Goal: Transaction & Acquisition: Book appointment/travel/reservation

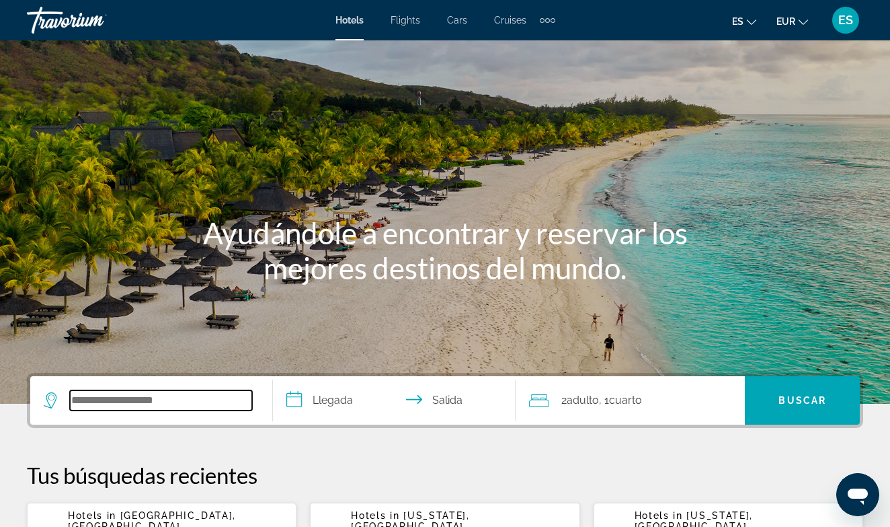
click at [130, 400] on input "Search hotel destination" at bounding box center [161, 400] width 182 height 20
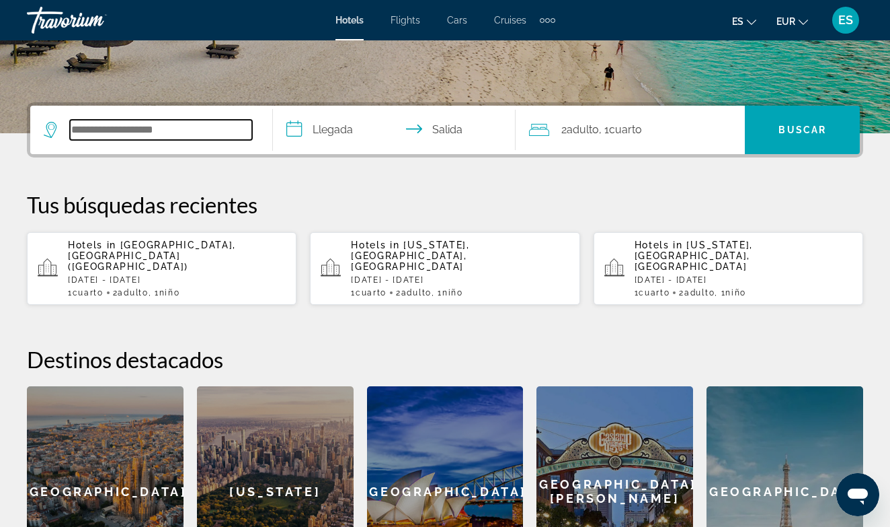
scroll to position [329, 0]
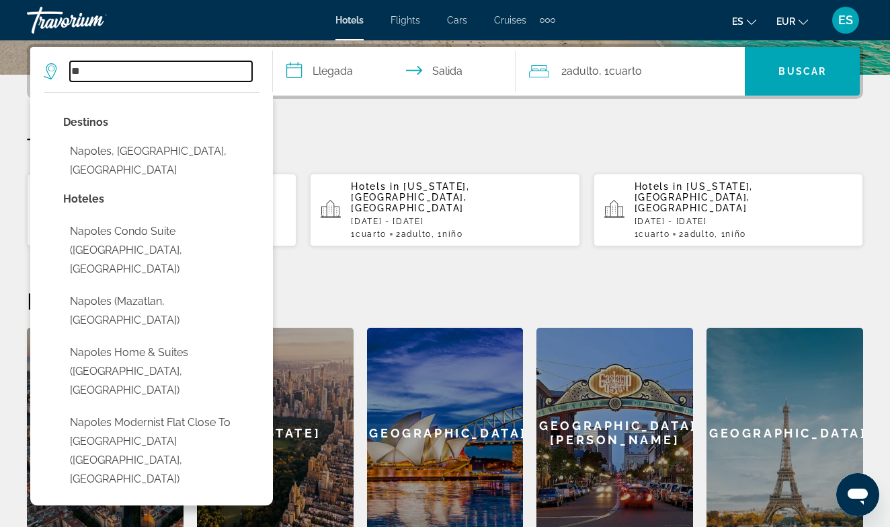
type input "*"
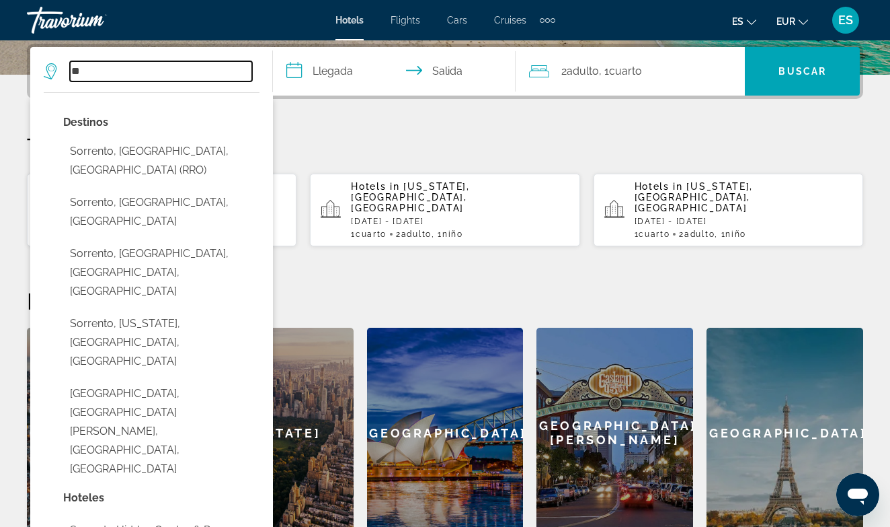
type input "*"
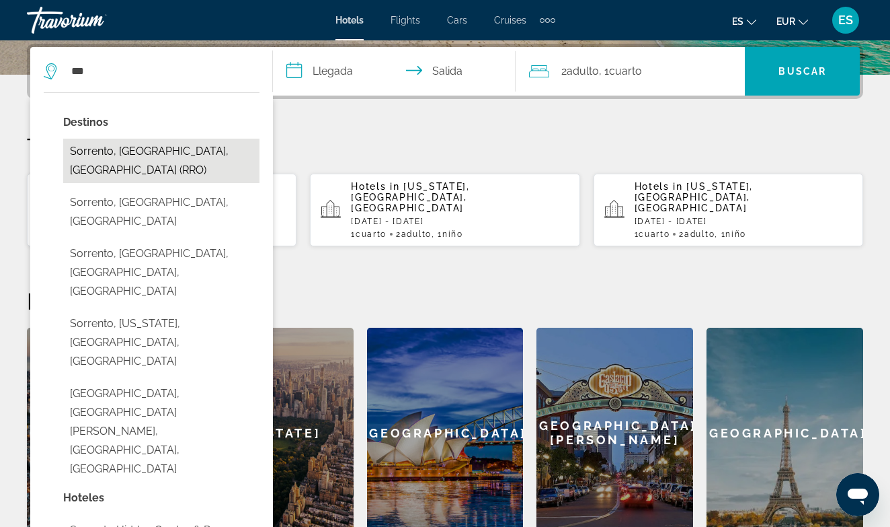
click at [120, 151] on button "Sorrento, [GEOGRAPHIC_DATA], [GEOGRAPHIC_DATA] (RRO)" at bounding box center [161, 161] width 196 height 44
type input "**********"
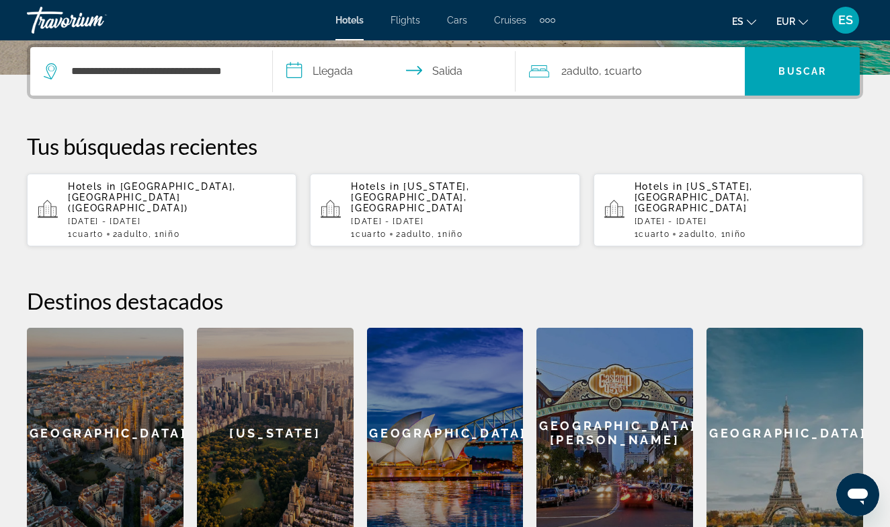
click at [298, 74] on input "**********" at bounding box center [397, 73] width 248 height 52
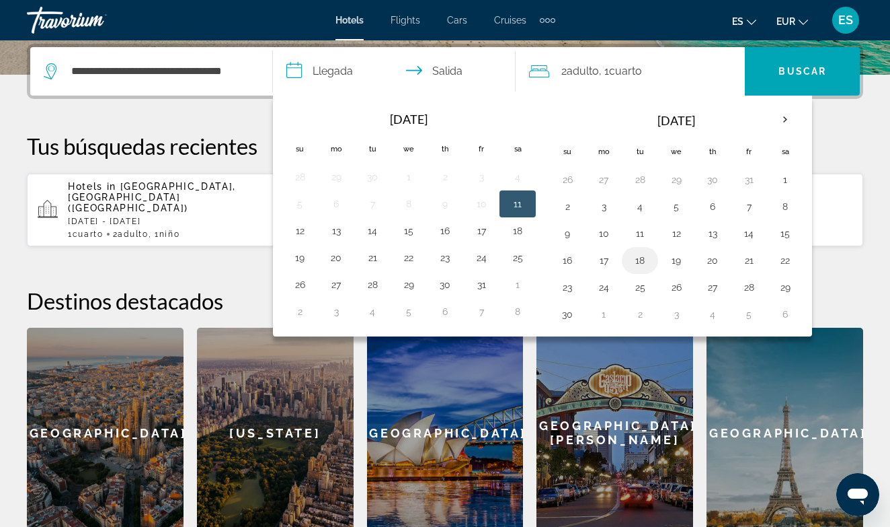
click at [640, 256] on button "18" at bounding box center [641, 260] width 22 height 19
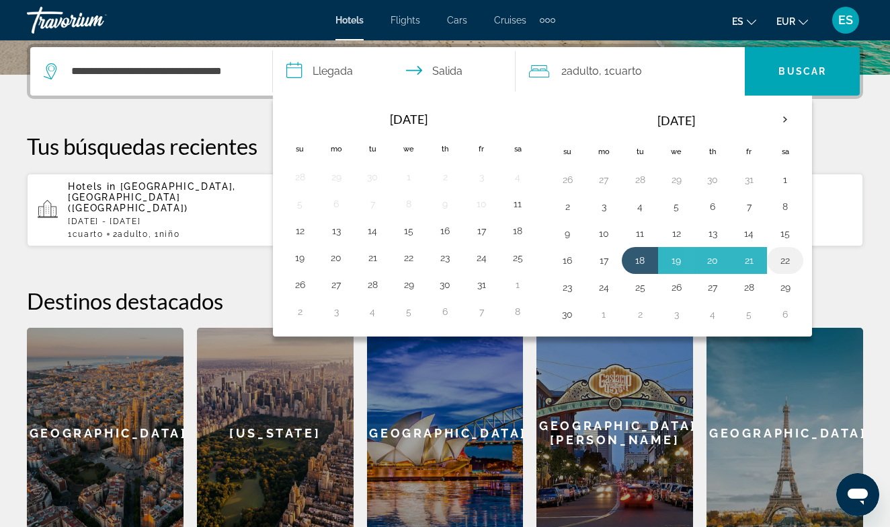
click at [786, 261] on button "22" at bounding box center [786, 260] width 22 height 19
type input "**********"
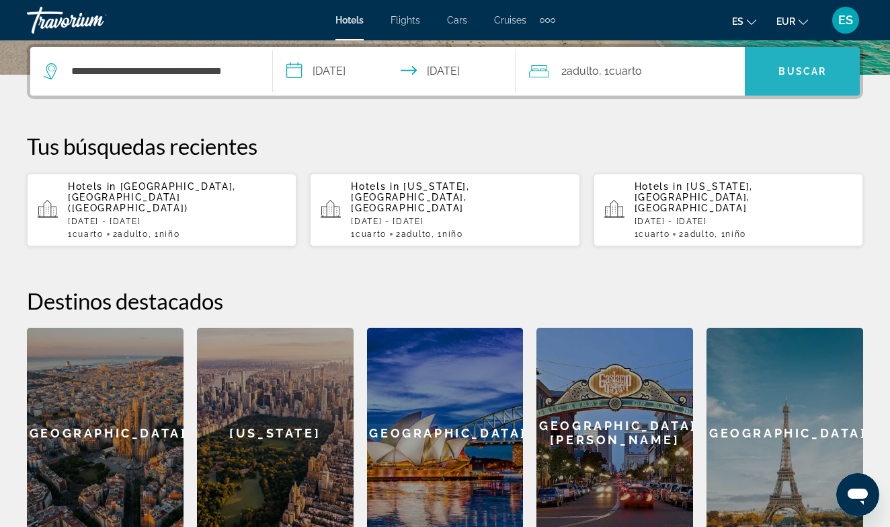
click at [808, 72] on span "Buscar" at bounding box center [803, 71] width 48 height 11
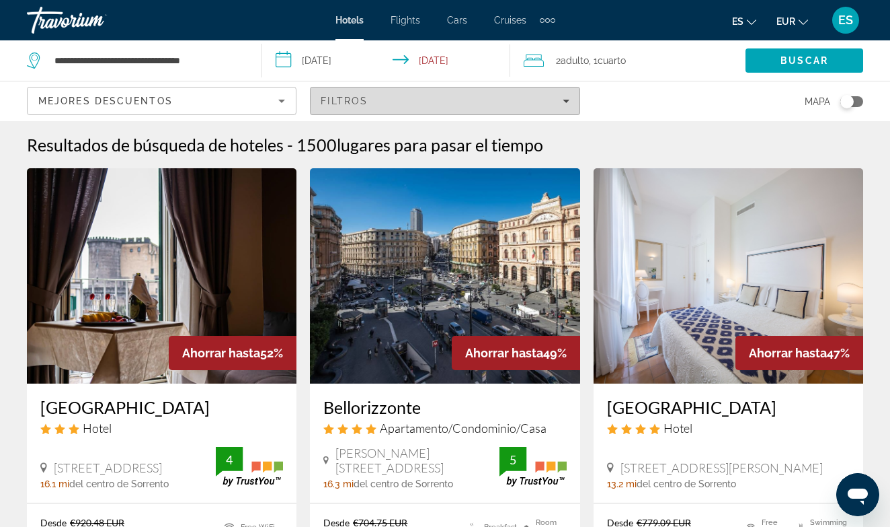
click at [563, 98] on icon "Filters" at bounding box center [566, 101] width 7 height 7
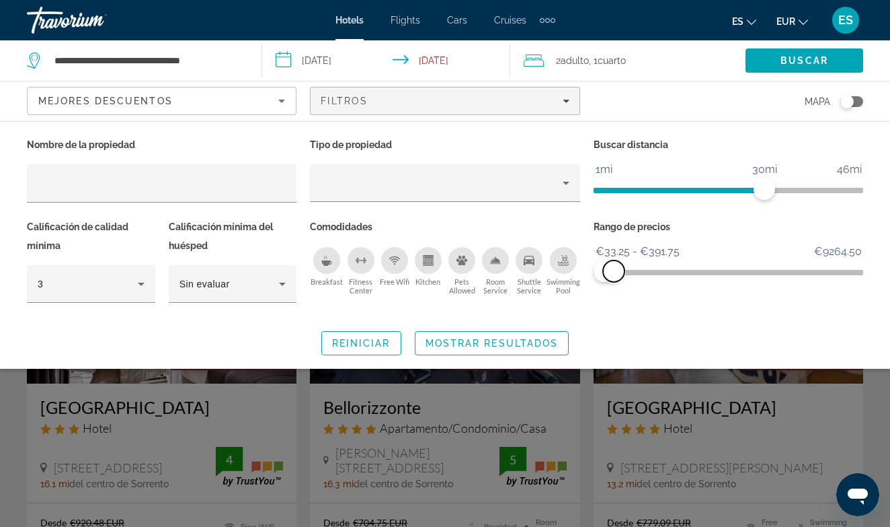
drag, startPoint x: 854, startPoint y: 269, endPoint x: 614, endPoint y: 260, distance: 240.3
click at [614, 260] on span "ngx-slider-max" at bounding box center [614, 271] width 22 height 22
click at [486, 344] on span "Mostrar resultados" at bounding box center [492, 343] width 133 height 11
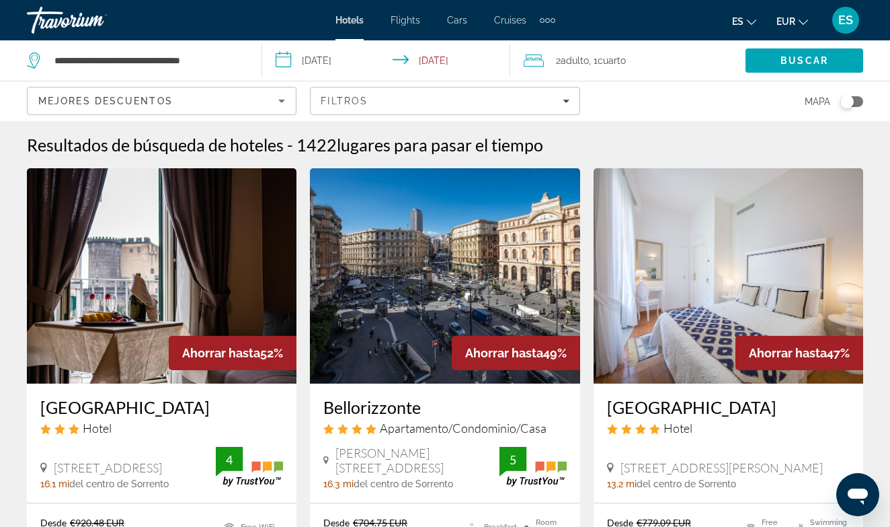
click at [700, 145] on div "Resultados de búsqueda de hoteles - 1422 lugares para pasar el tiempo" at bounding box center [445, 145] width 837 height 20
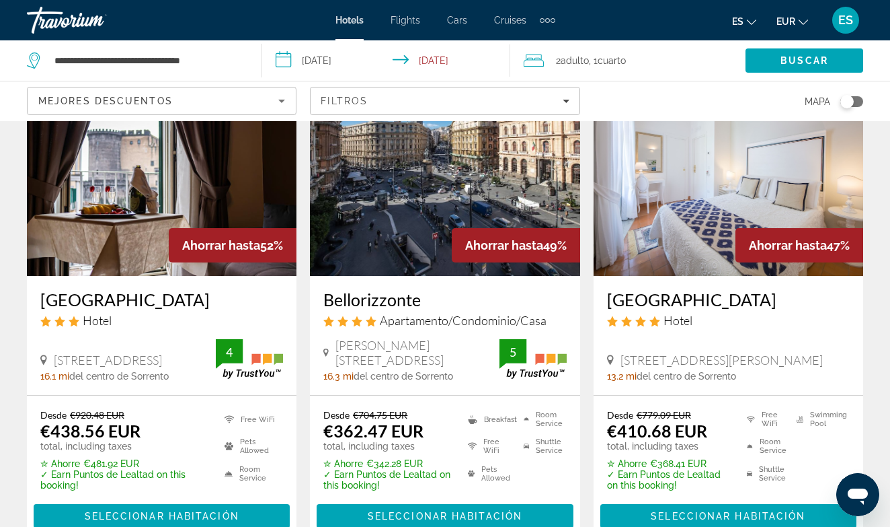
scroll to position [135, 0]
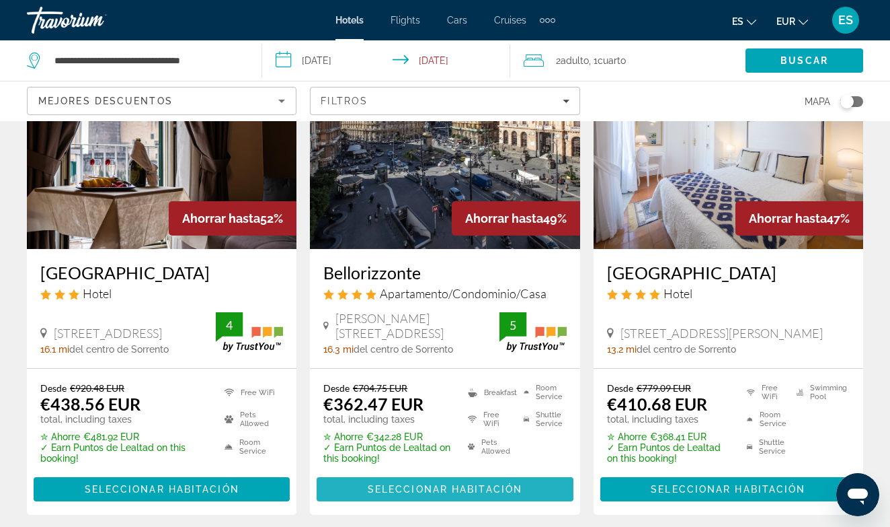
click at [455, 484] on span "Seleccionar habitación" at bounding box center [445, 489] width 155 height 11
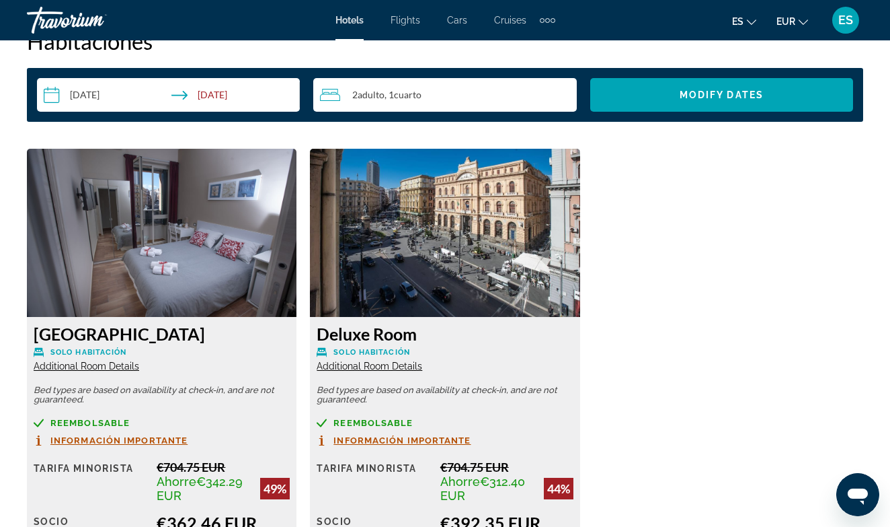
scroll to position [2018, 0]
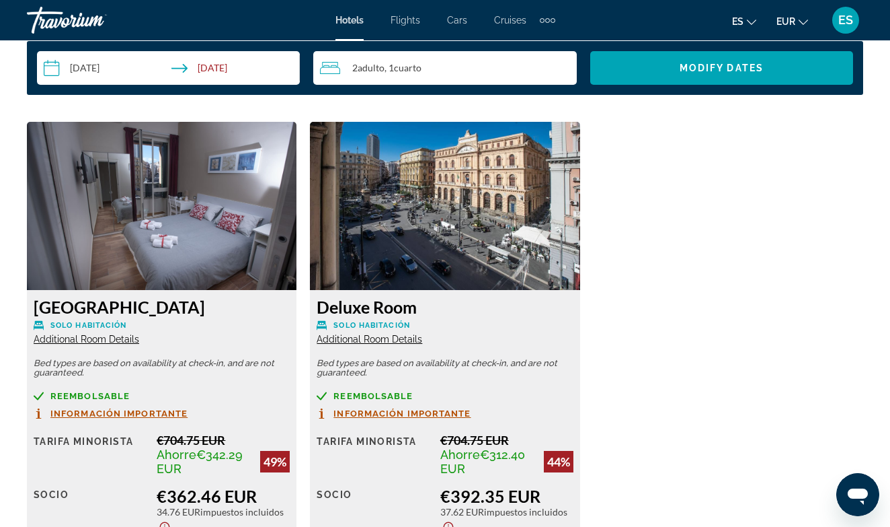
click at [362, 61] on div "2 Adulto Adulto , 1 Cuarto habitaciones" at bounding box center [448, 68] width 256 height 16
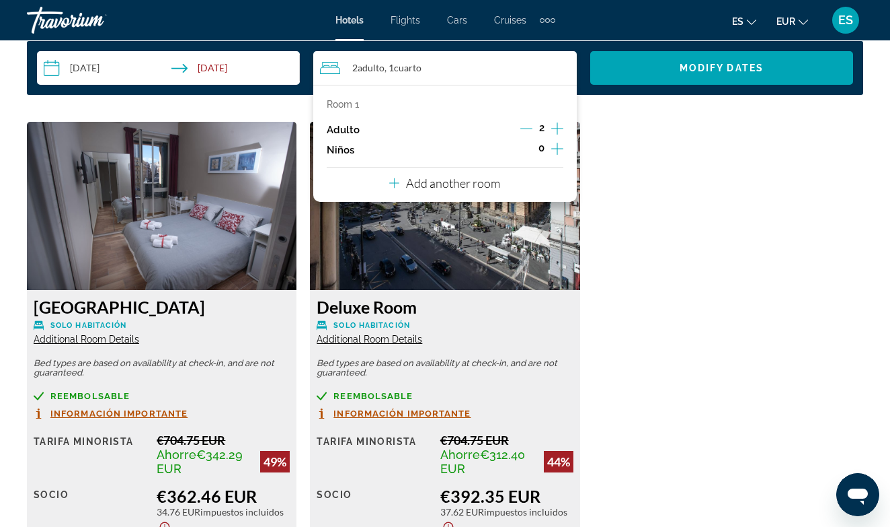
click at [556, 126] on icon "Increment adults" at bounding box center [557, 128] width 12 height 16
click at [592, 172] on div "City View Room Solo habitación Additional Room Details Bed types are based on a…" at bounding box center [445, 386] width 850 height 529
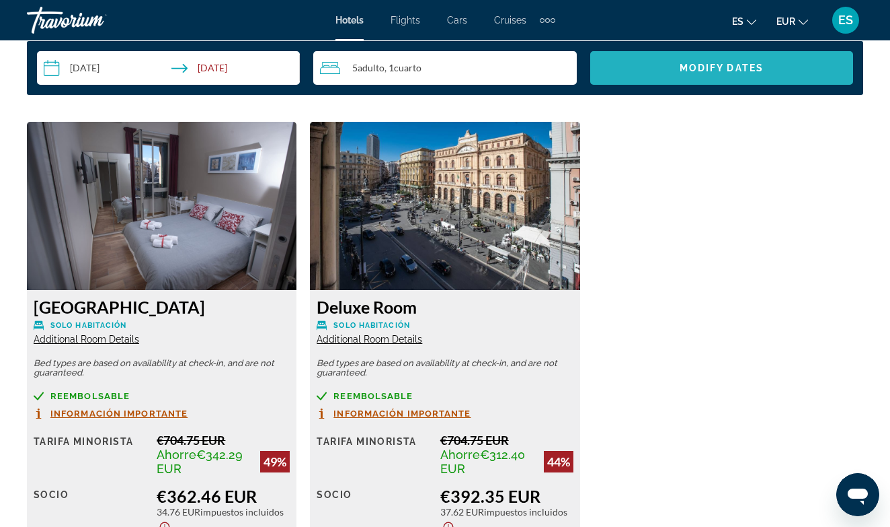
click at [662, 70] on span "Search widget" at bounding box center [721, 68] width 263 height 32
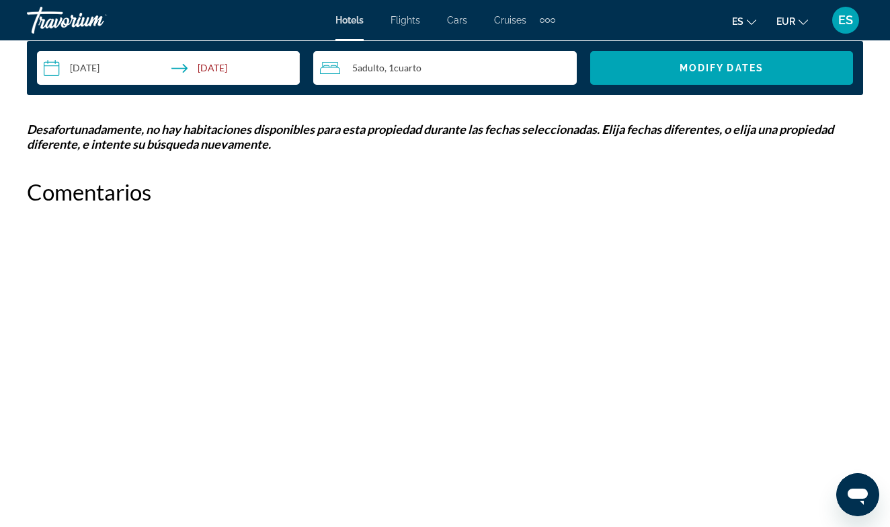
click at [367, 69] on span "Adulto" at bounding box center [371, 67] width 27 height 11
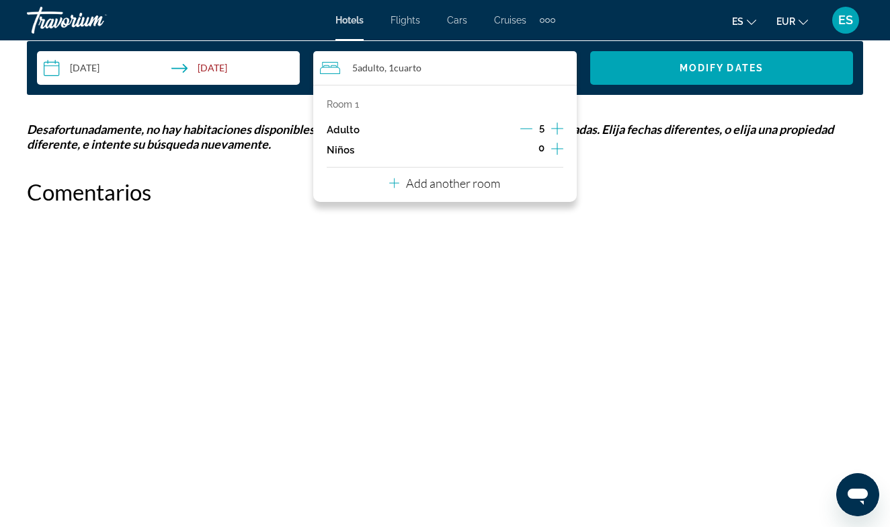
click at [524, 125] on icon "Decrement adults" at bounding box center [527, 128] width 12 height 12
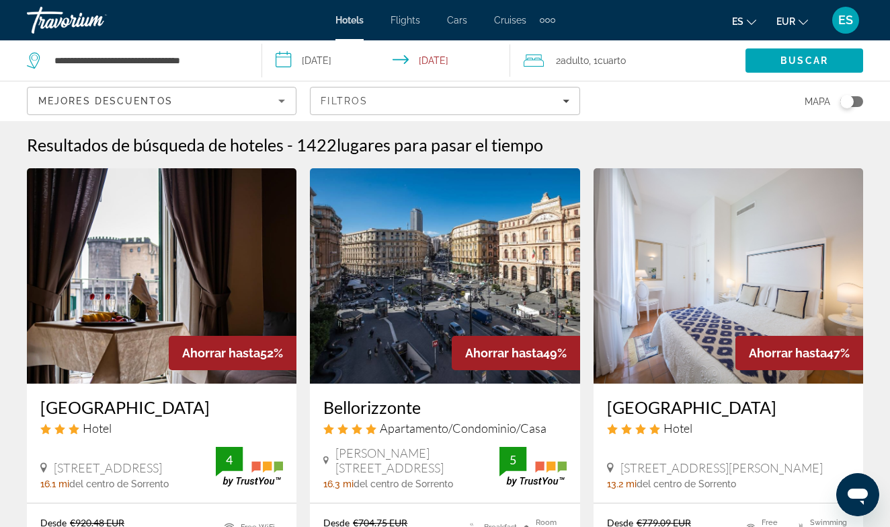
click at [578, 61] on span "Adulto" at bounding box center [575, 60] width 28 height 11
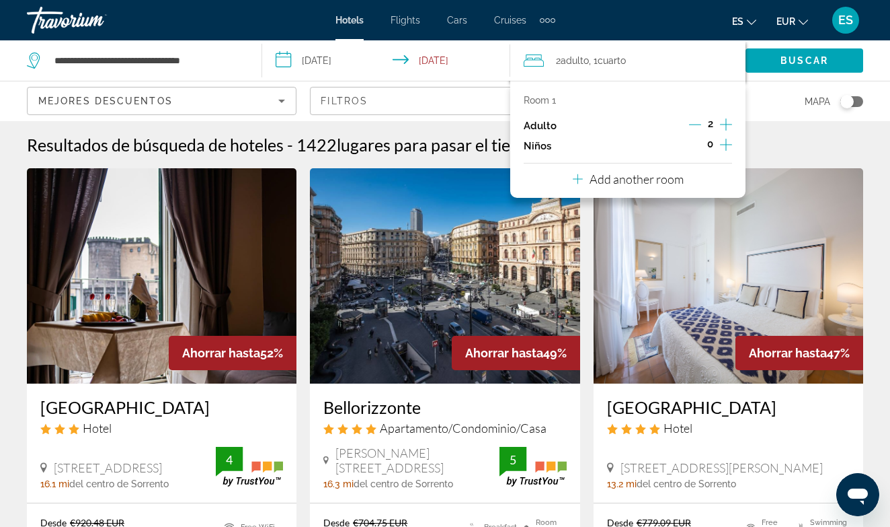
click at [726, 122] on icon "Increment adults" at bounding box center [726, 124] width 12 height 12
click at [787, 60] on span "Buscar" at bounding box center [805, 60] width 48 height 11
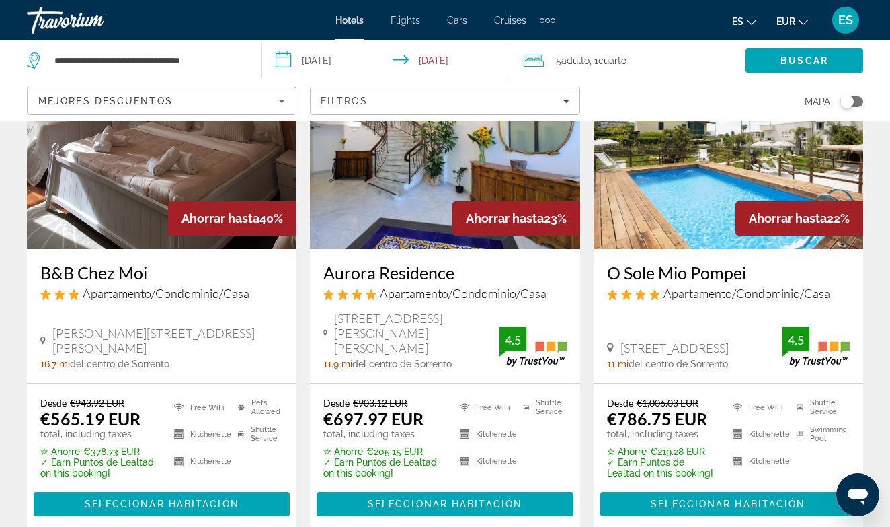
scroll to position [161, 0]
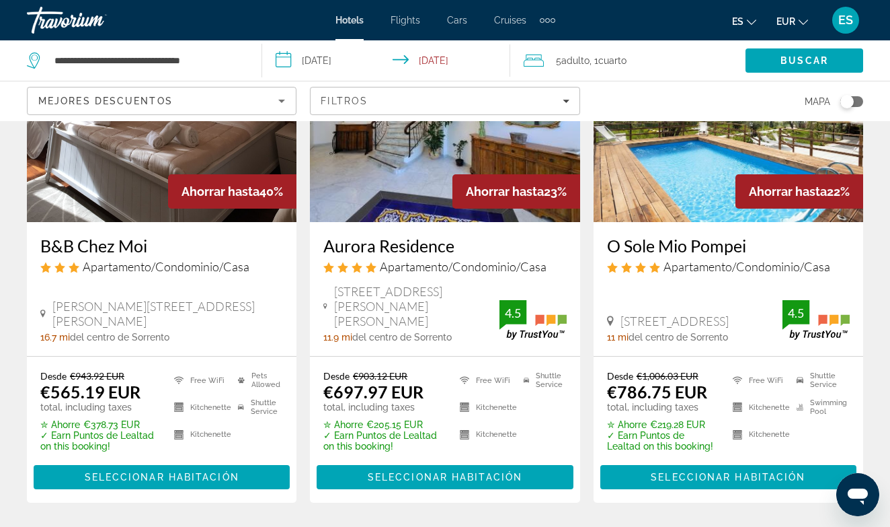
click at [849, 100] on div "Toggle map" at bounding box center [847, 101] width 13 height 13
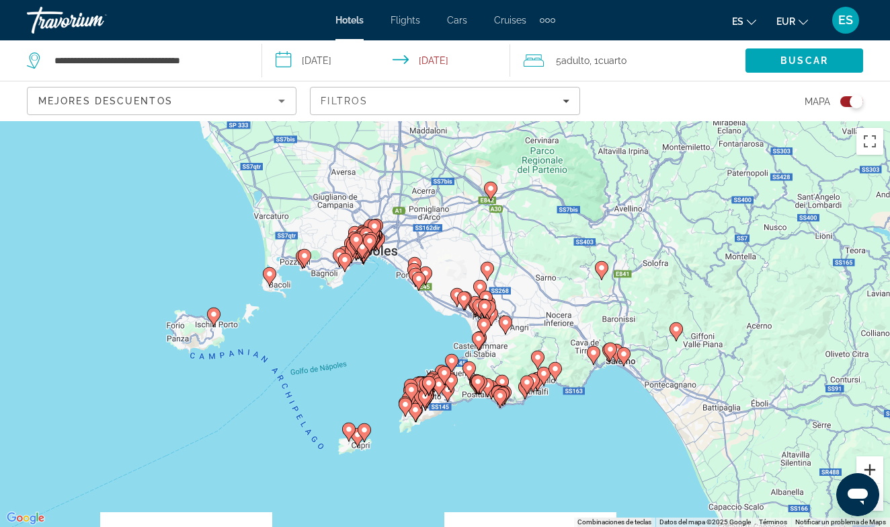
click at [871, 467] on button "Ampliar" at bounding box center [870, 469] width 27 height 27
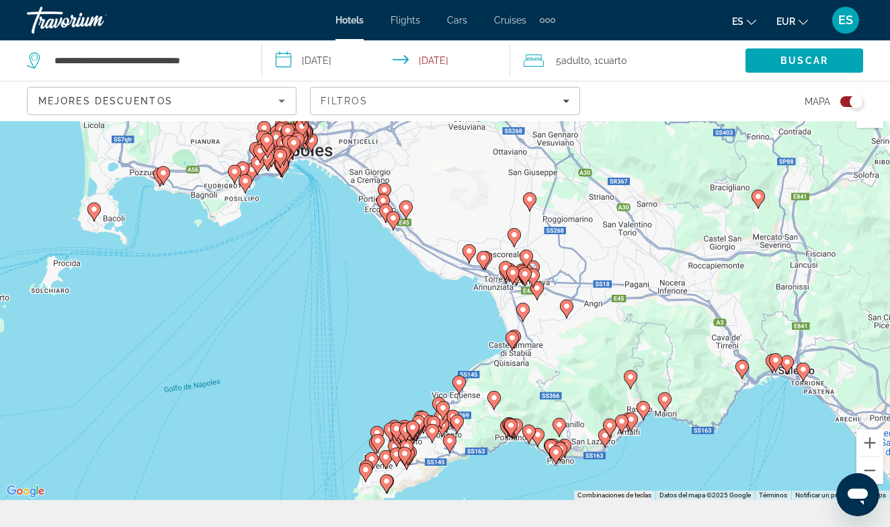
scroll to position [54, 0]
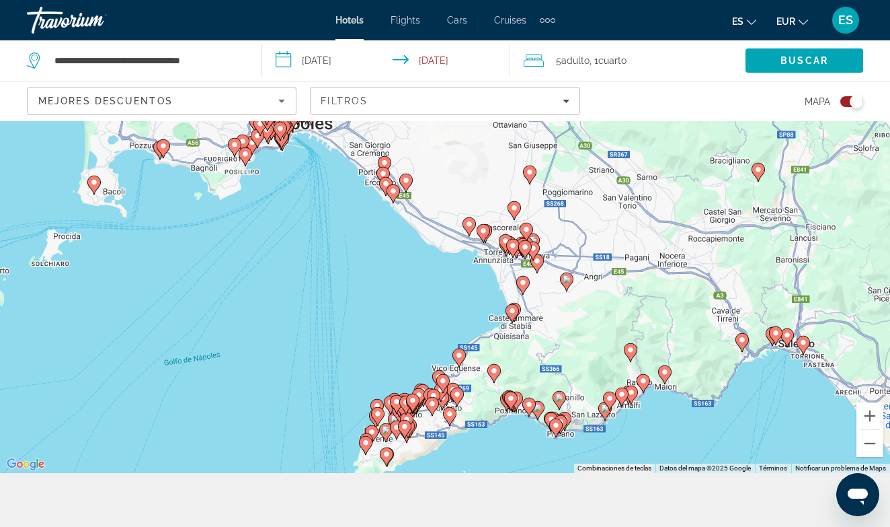
click at [410, 401] on image "Main content" at bounding box center [413, 400] width 8 height 8
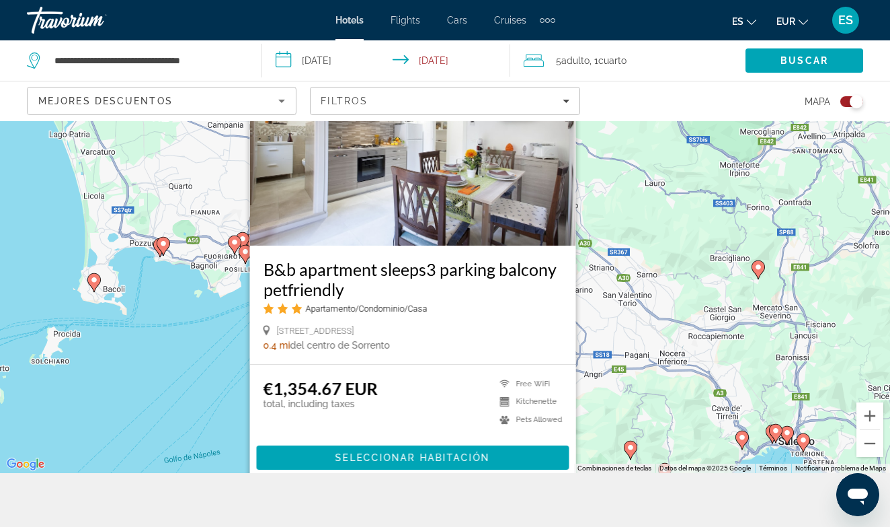
click at [152, 372] on div "Para activar la función de arrastre con el teclado, pulsa Alt + Intro. Cuando h…" at bounding box center [445, 270] width 890 height 406
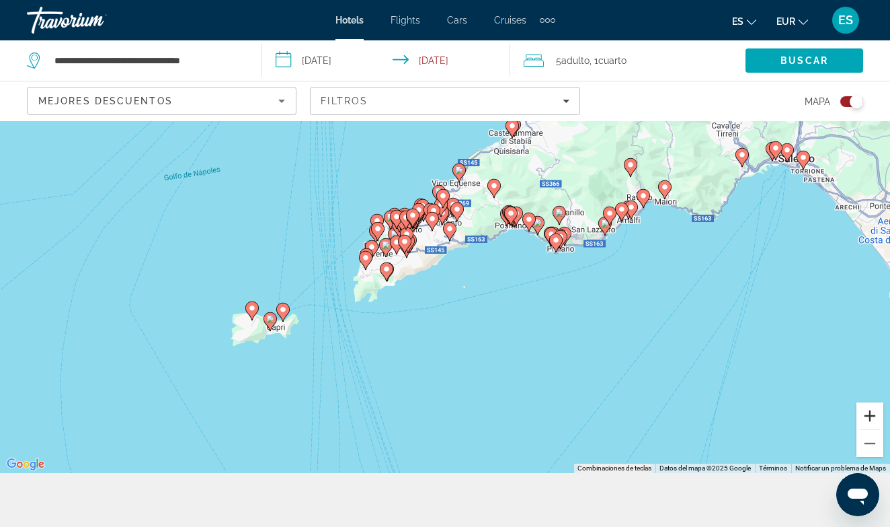
click at [870, 413] on button "Ampliar" at bounding box center [870, 415] width 27 height 27
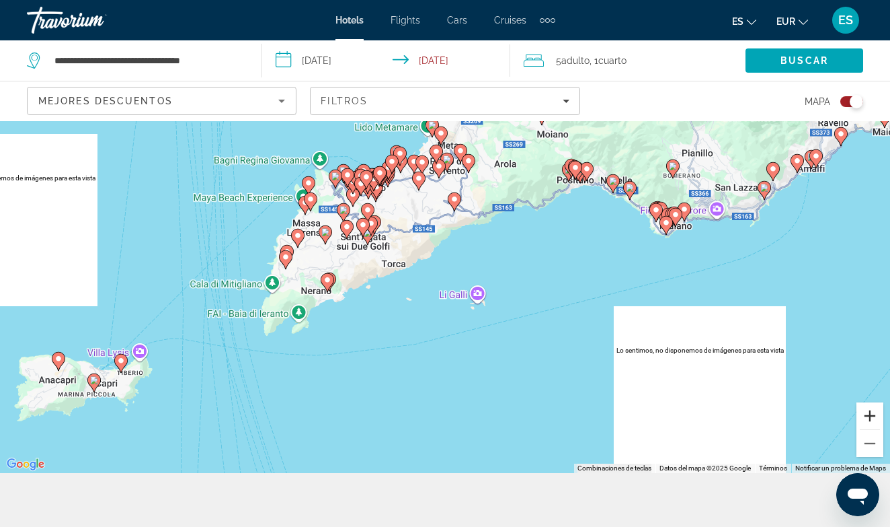
click at [870, 413] on button "Ampliar" at bounding box center [870, 415] width 27 height 27
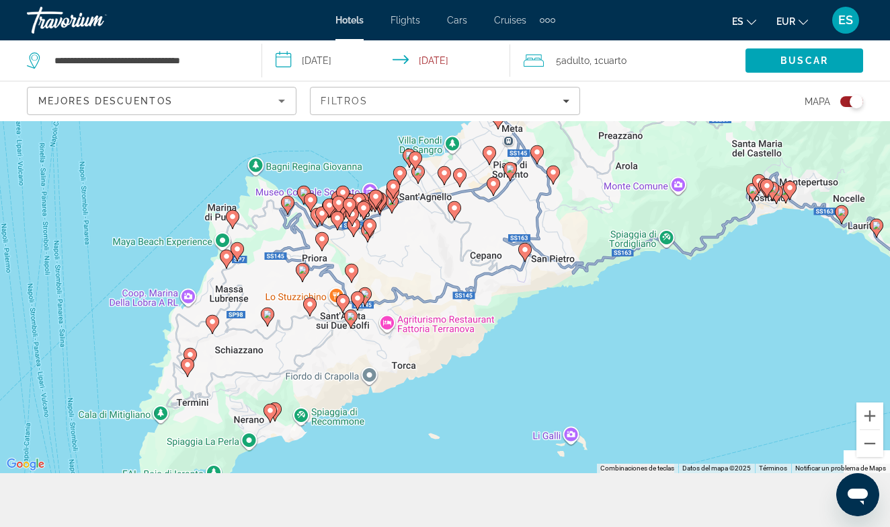
drag, startPoint x: 573, startPoint y: 217, endPoint x: 634, endPoint y: 327, distance: 125.2
click at [634, 327] on div "Para activar la función de arrastre con el teclado, pulsa Alt + Intro. Cuando h…" at bounding box center [445, 270] width 890 height 406
click at [872, 440] on button "Reducir" at bounding box center [870, 443] width 27 height 27
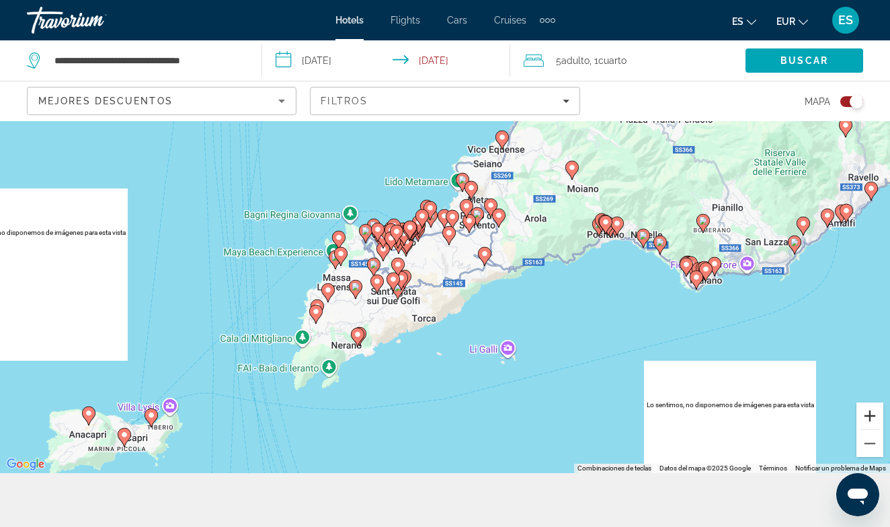
click at [869, 410] on button "Ampliar" at bounding box center [870, 415] width 27 height 27
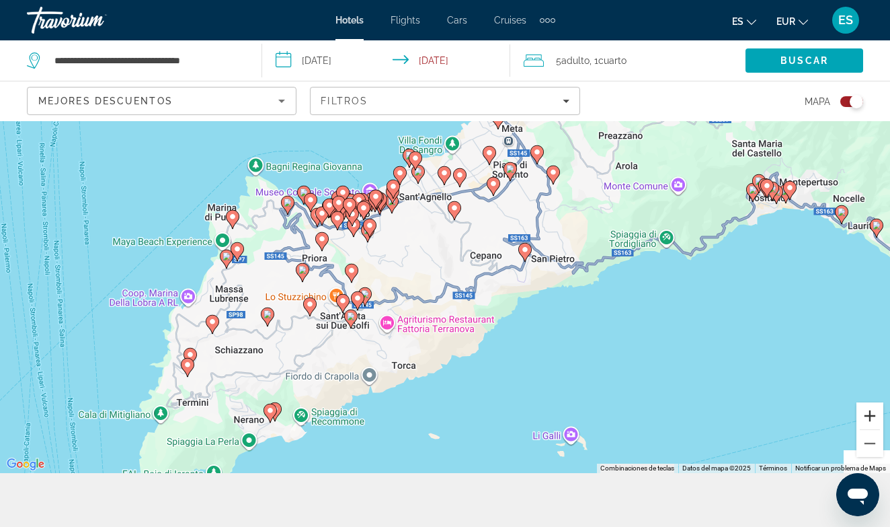
click at [869, 410] on button "Ampliar" at bounding box center [870, 415] width 27 height 27
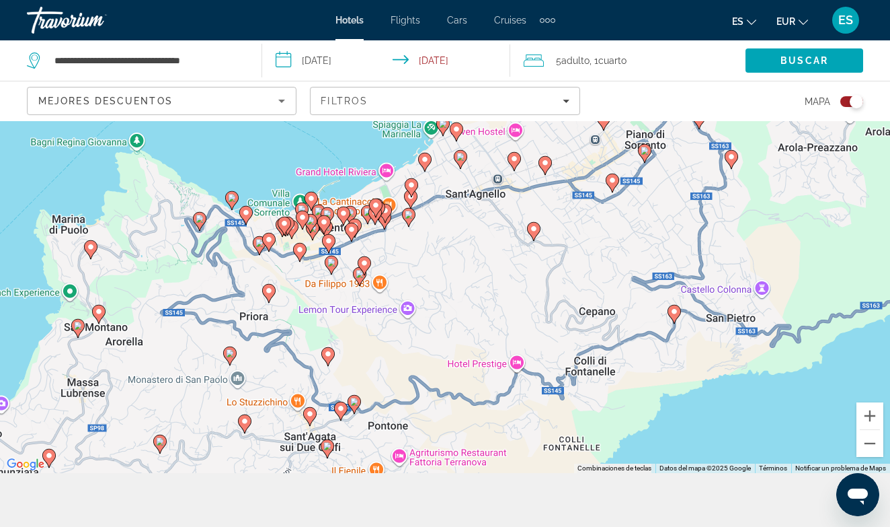
drag, startPoint x: 654, startPoint y: 342, endPoint x: 733, endPoint y: 420, distance: 110.3
click at [733, 420] on div "Para activar la función de arrastre con el teclado, pulsa Alt + Intro. Cuando h…" at bounding box center [445, 270] width 890 height 406
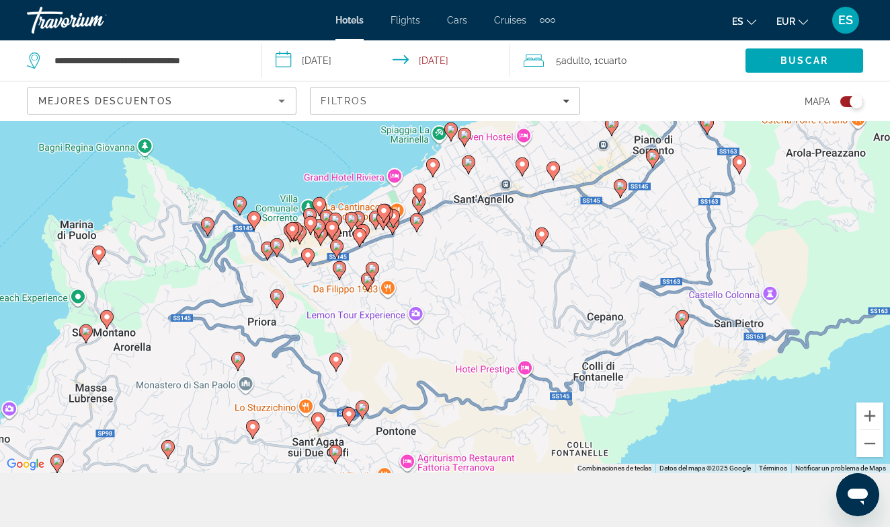
click at [317, 204] on image "Main content" at bounding box center [319, 204] width 8 height 8
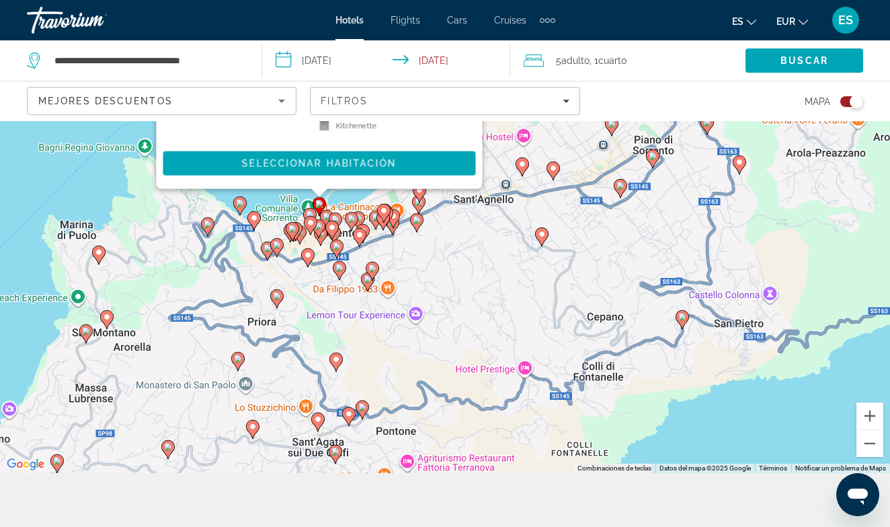
scroll to position [0, 0]
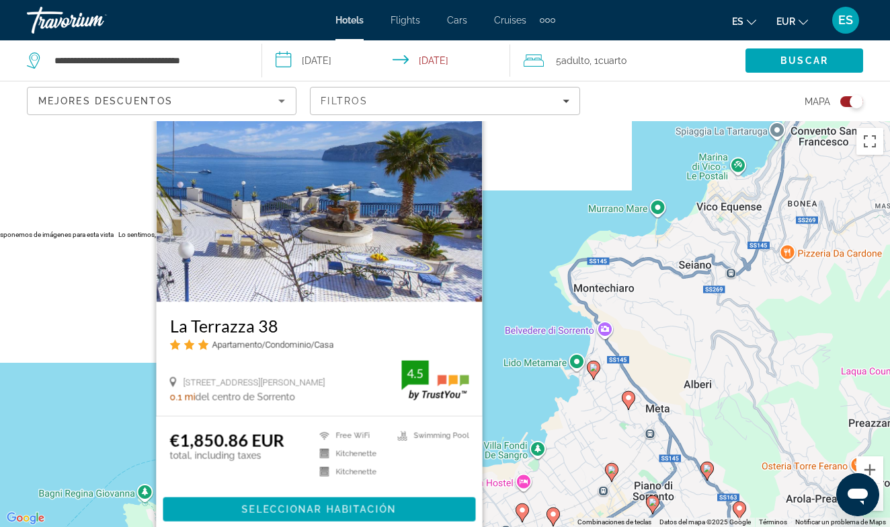
click at [120, 270] on div "Para activar la función de arrastre con el teclado, pulsa Alt + Intro. Cuando h…" at bounding box center [445, 324] width 890 height 406
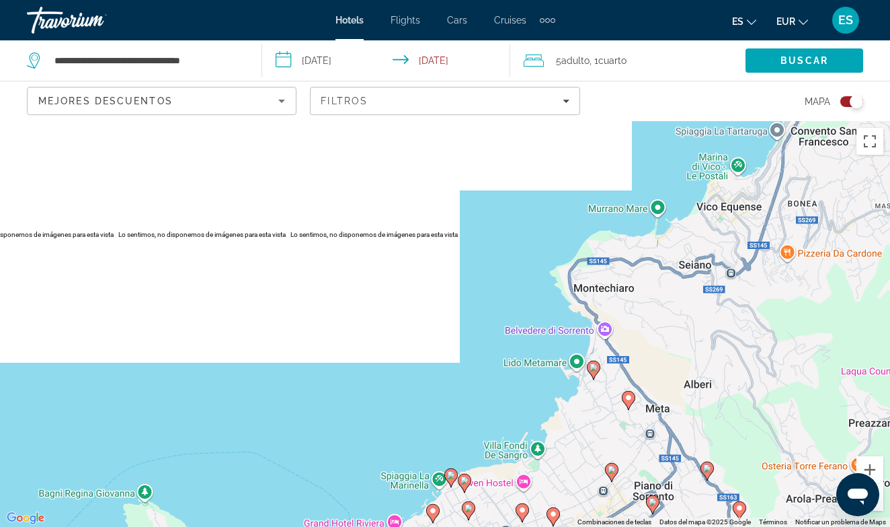
click at [358, 440] on div "Para activar la función de arrastre con el teclado, pulsa Alt + Intro. Cuando h…" at bounding box center [445, 324] width 890 height 406
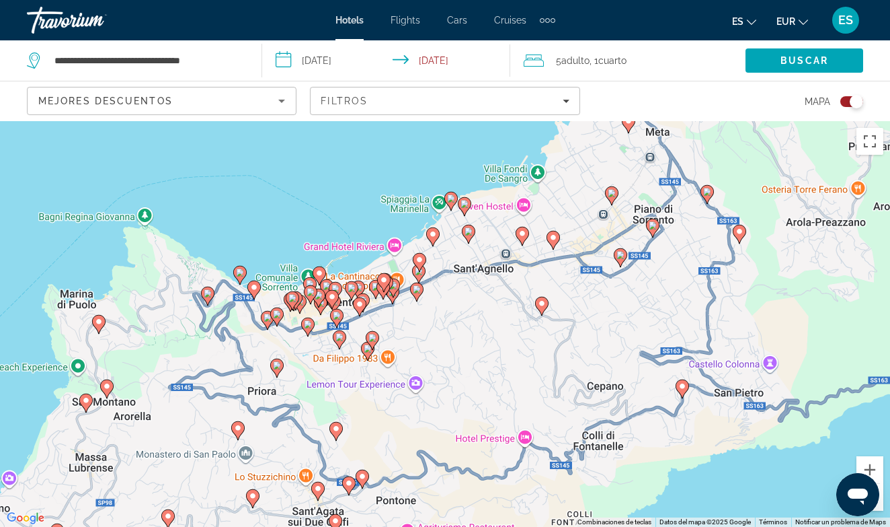
click at [307, 324] on image "Main content" at bounding box center [308, 324] width 8 height 8
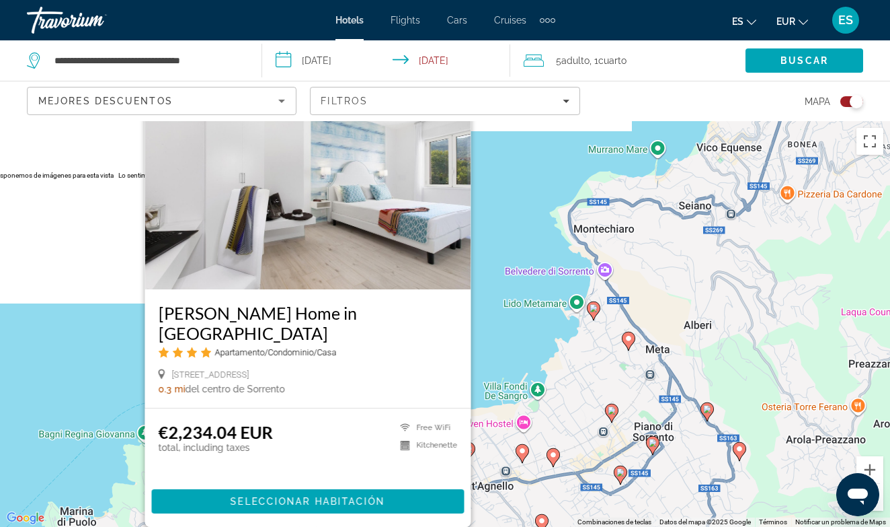
click at [80, 222] on div "Para activar la función de arrastre con el teclado, pulsa Alt + Intro. Cuando h…" at bounding box center [445, 324] width 890 height 406
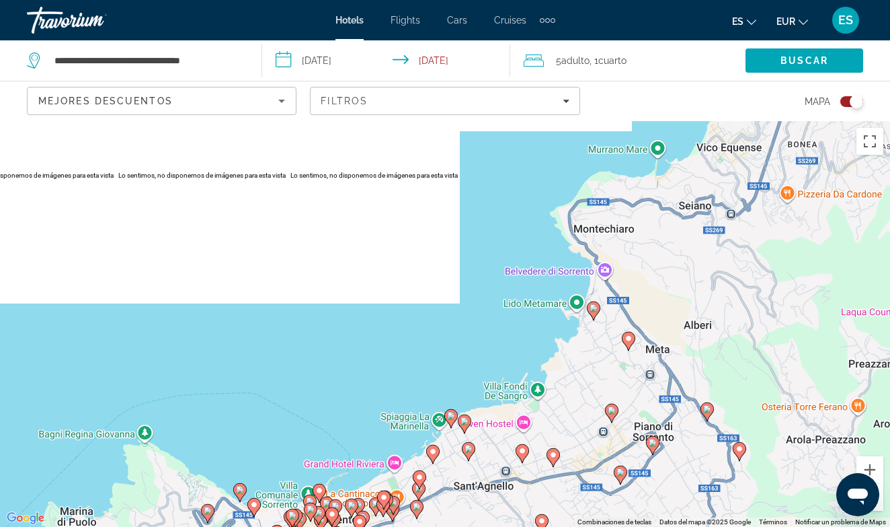
click at [351, 347] on div "Para activar la función de arrastre con el teclado, pulsa Alt + Intro. Cuando h…" at bounding box center [445, 324] width 890 height 406
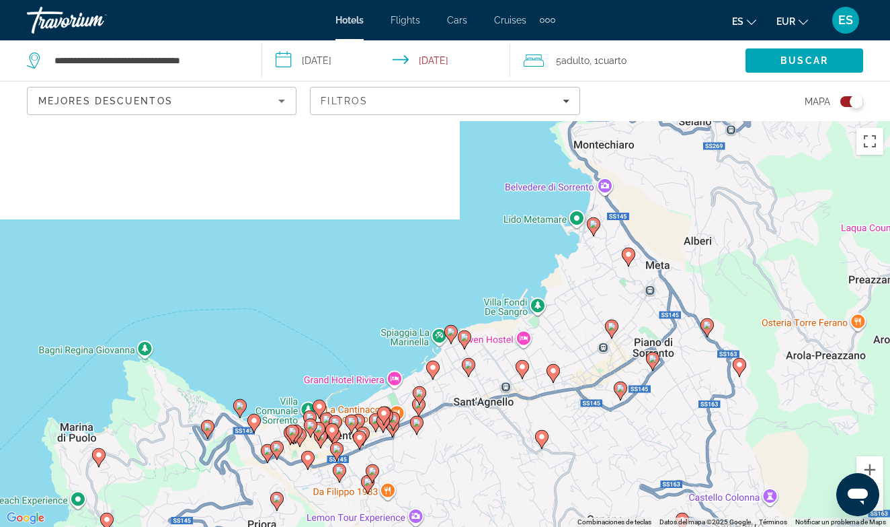
click at [329, 428] on image "Main content" at bounding box center [332, 430] width 8 height 8
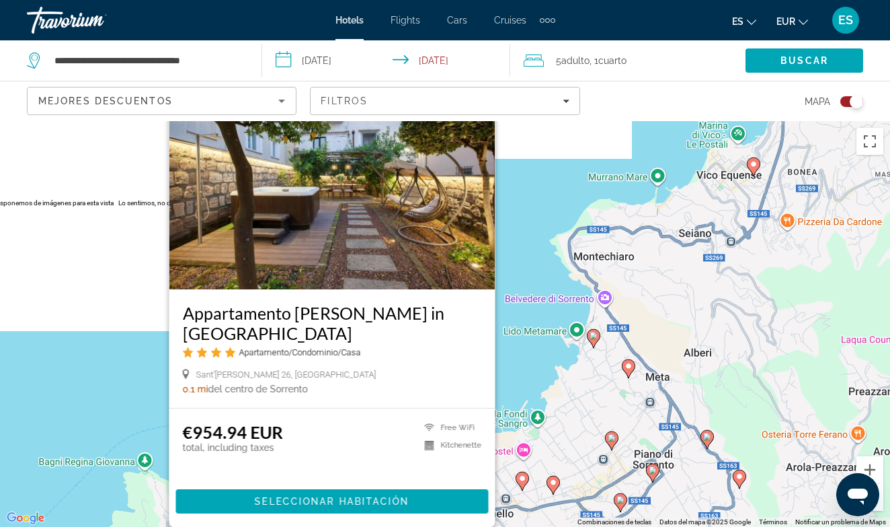
click at [118, 249] on div "Para activar la función de arrastre con el teclado, pulsa Alt + Intro. Cuando h…" at bounding box center [445, 324] width 890 height 406
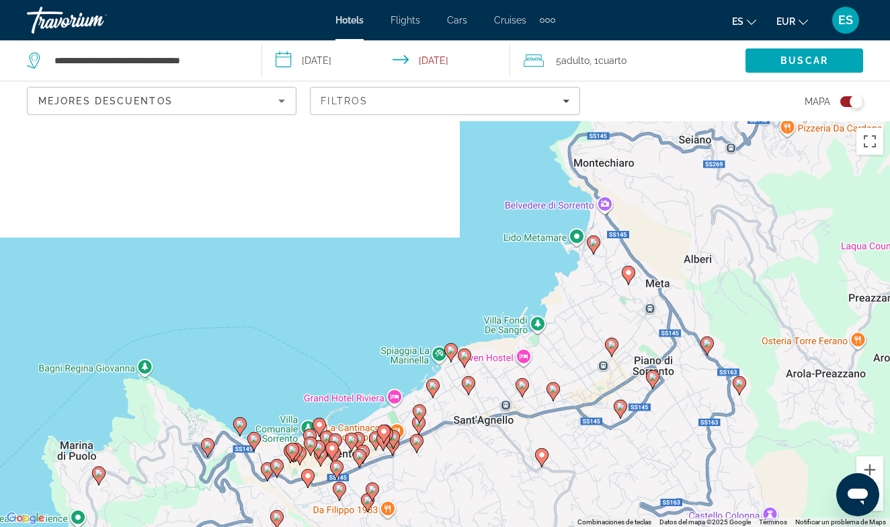
click at [362, 450] on icon "Main content" at bounding box center [360, 457] width 12 height 17
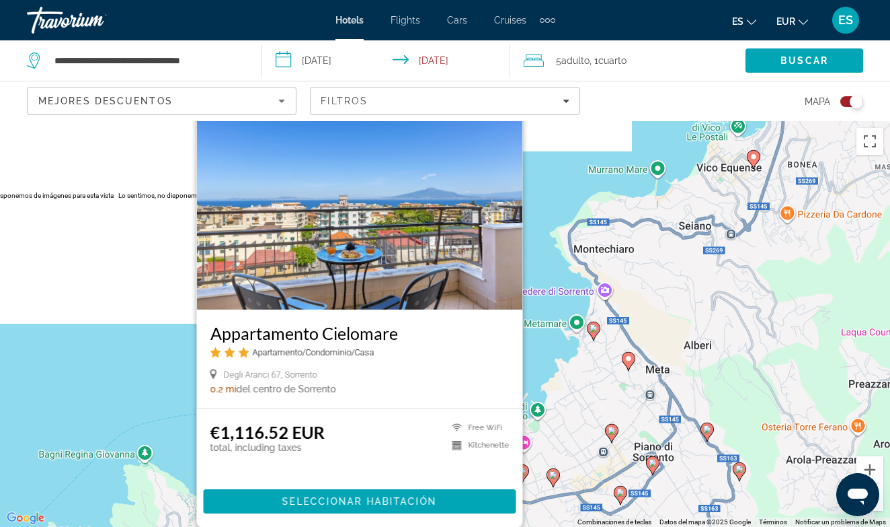
click at [137, 284] on div "Para activar la función de arrastre con el teclado, pulsa Alt + Intro. Cuando h…" at bounding box center [445, 324] width 890 height 406
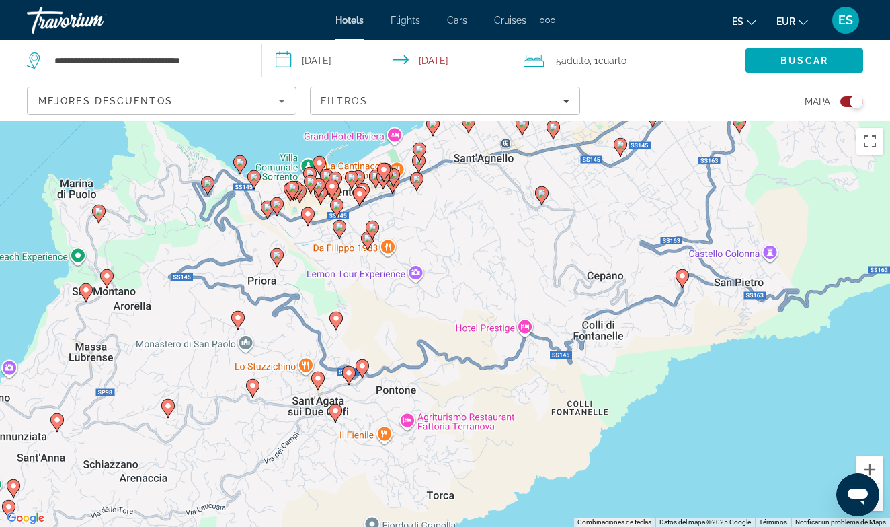
click at [303, 194] on image "Main content" at bounding box center [300, 191] width 8 height 8
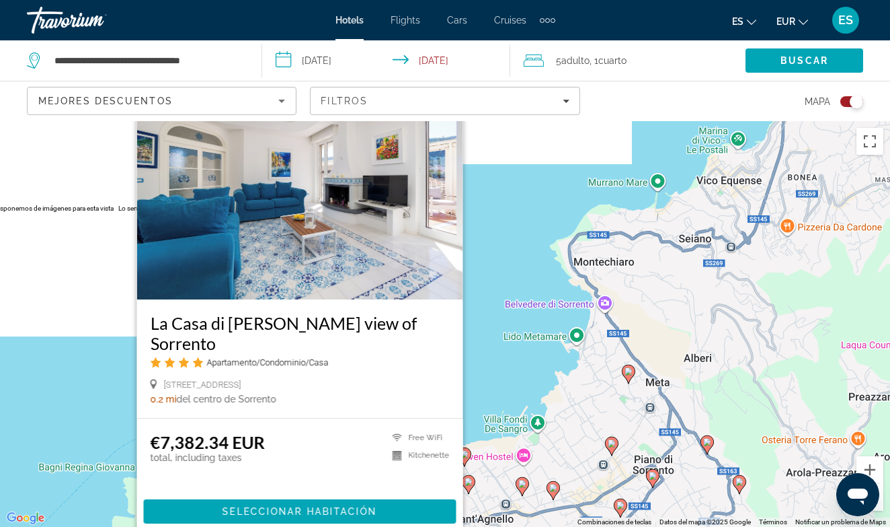
click at [98, 234] on div "Para activar la función de arrastre con el teclado, pulsa Alt + Intro. Cuando h…" at bounding box center [445, 324] width 890 height 406
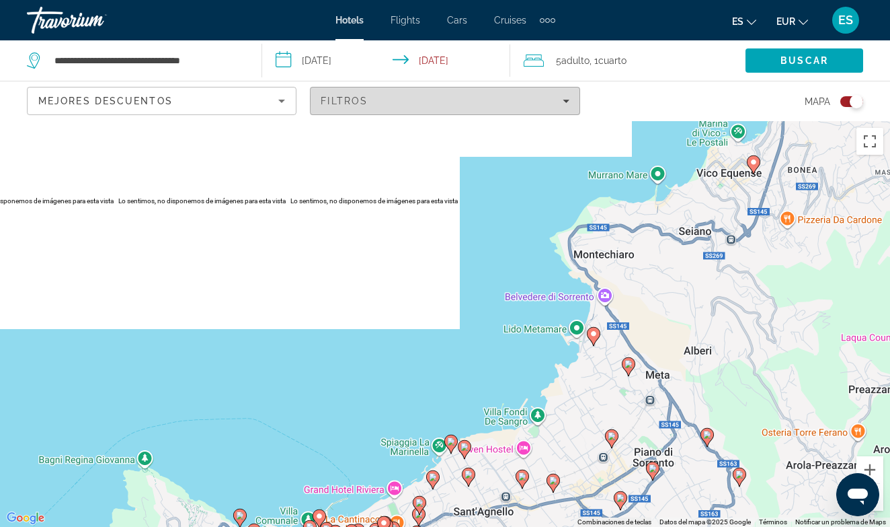
click at [540, 99] on div "Filtros" at bounding box center [445, 101] width 248 height 11
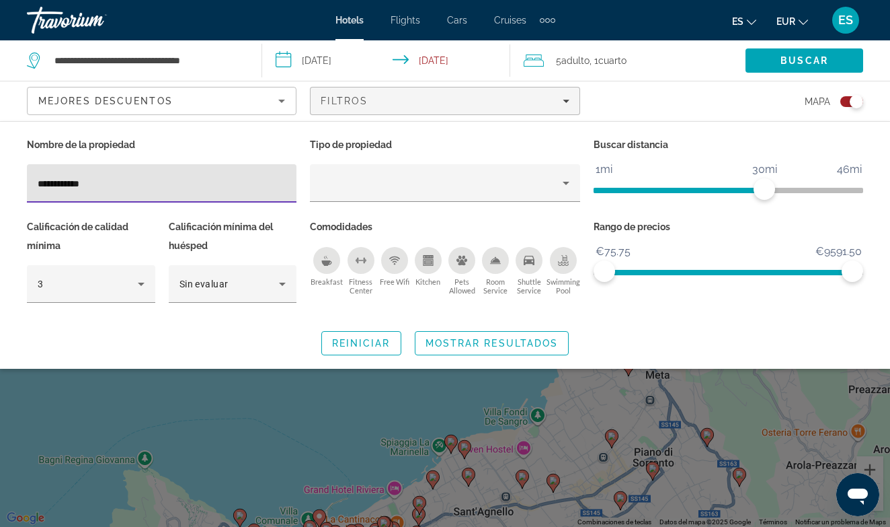
drag, startPoint x: 56, startPoint y: 180, endPoint x: 122, endPoint y: 181, distance: 65.2
click at [122, 181] on input "**********" at bounding box center [162, 184] width 248 height 16
click at [77, 182] on input "**********" at bounding box center [162, 184] width 248 height 16
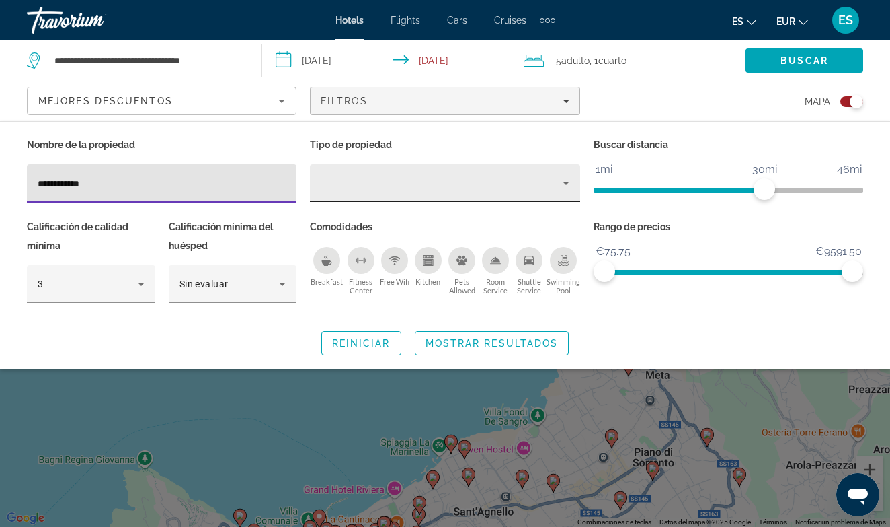
type input "**********"
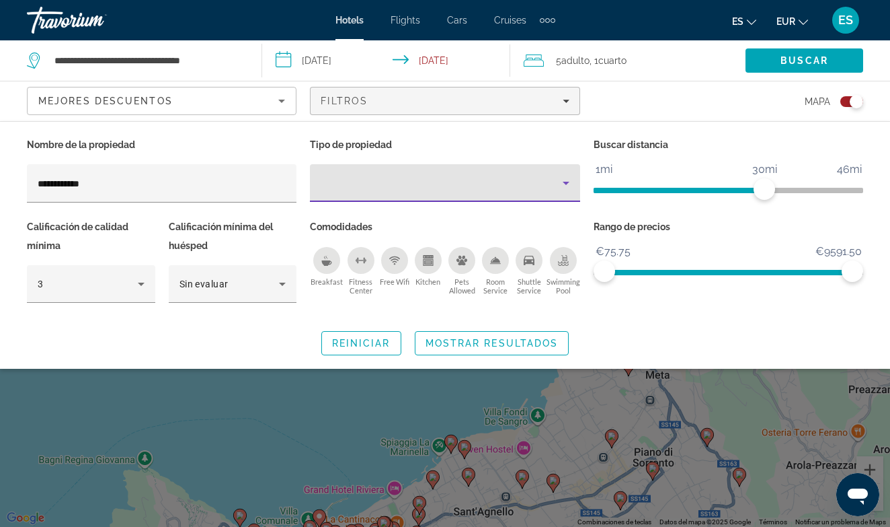
click at [395, 180] on div "Property type" at bounding box center [441, 183] width 241 height 16
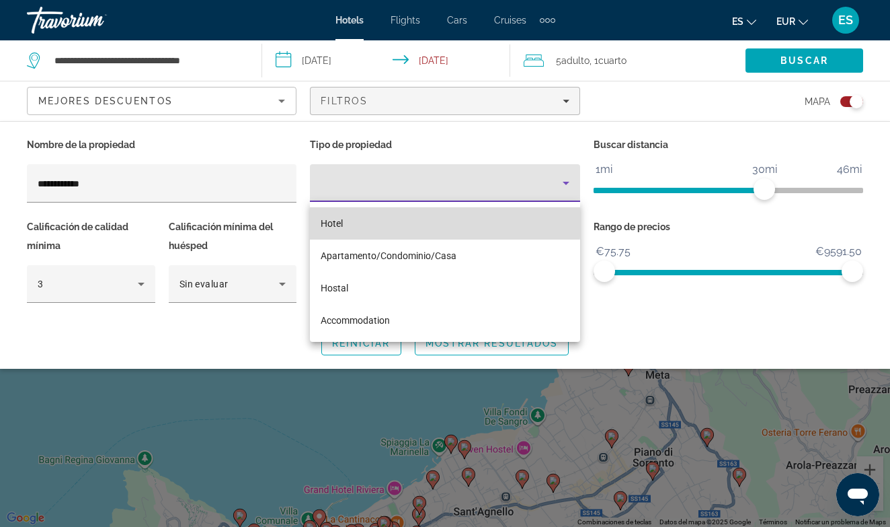
click at [392, 221] on mat-option "Hotel" at bounding box center [445, 223] width 270 height 32
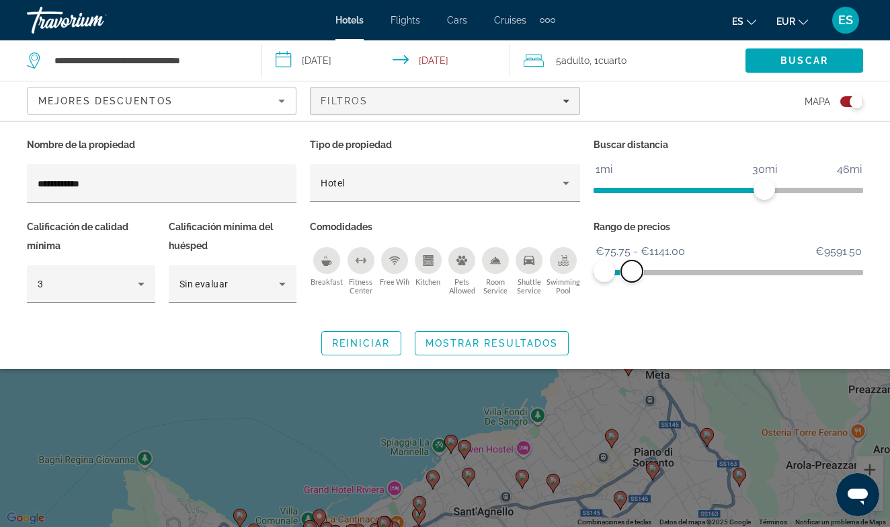
drag, startPoint x: 848, startPoint y: 270, endPoint x: 632, endPoint y: 272, distance: 215.9
click at [632, 272] on span "ngx-slider-max" at bounding box center [632, 271] width 22 height 22
click at [517, 342] on span "Mostrar resultados" at bounding box center [492, 343] width 133 height 11
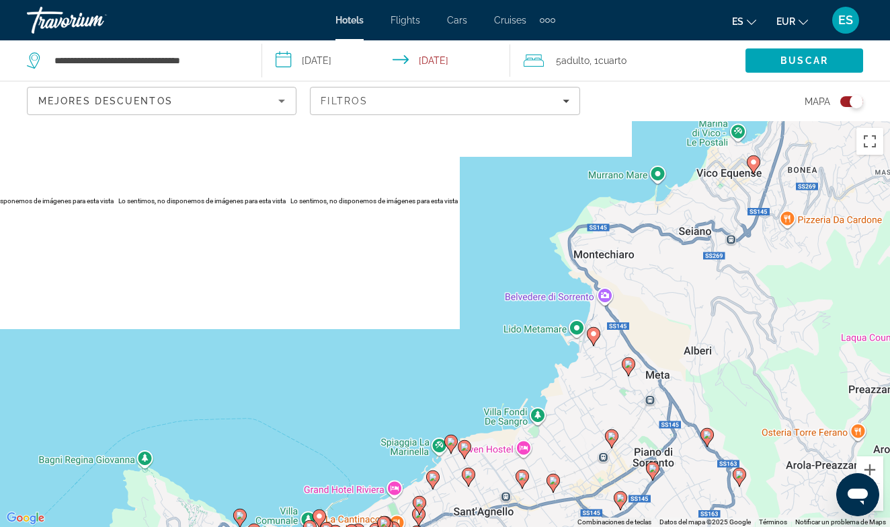
click at [526, 257] on div "Para activar la función de arrastre con el teclado, pulsa Alt + Intro. Cuando h…" at bounding box center [445, 324] width 890 height 406
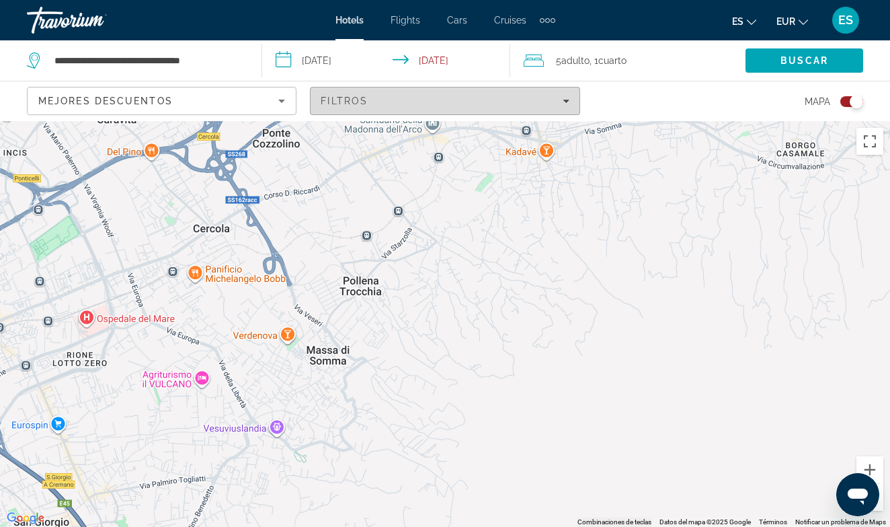
click at [365, 106] on span "Filtros" at bounding box center [344, 101] width 47 height 11
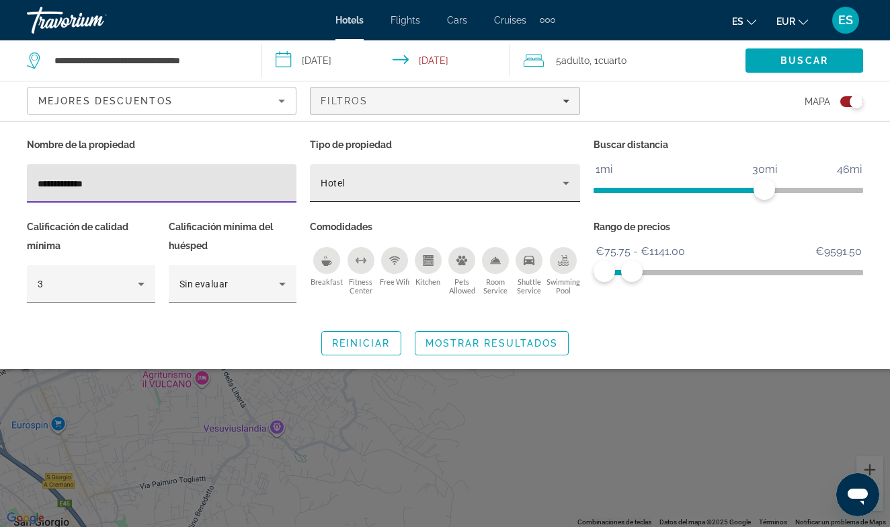
type input "**********"
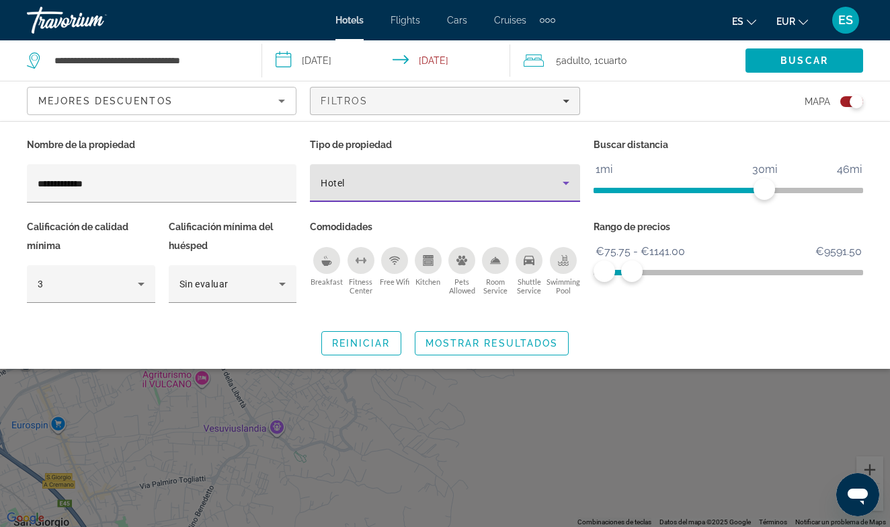
click at [570, 182] on icon "Property type" at bounding box center [566, 183] width 16 height 16
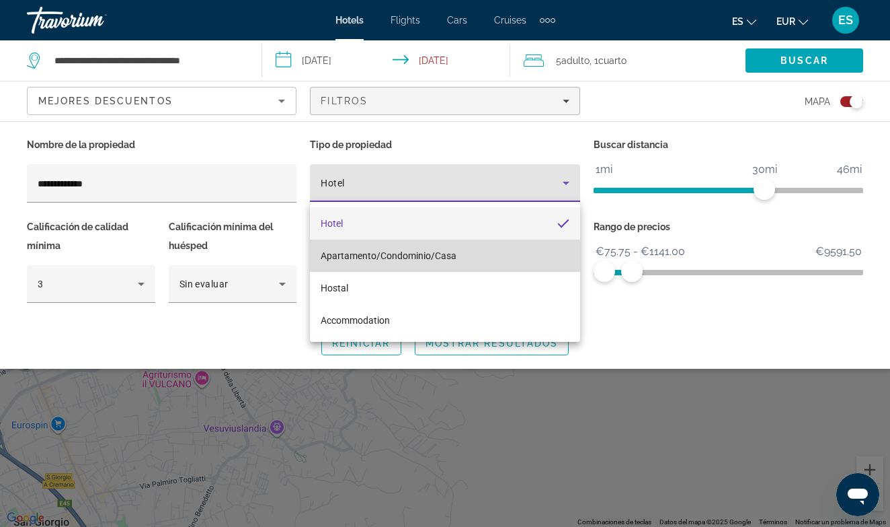
click at [367, 258] on span "Apartamento/Condominio/Casa" at bounding box center [389, 255] width 136 height 11
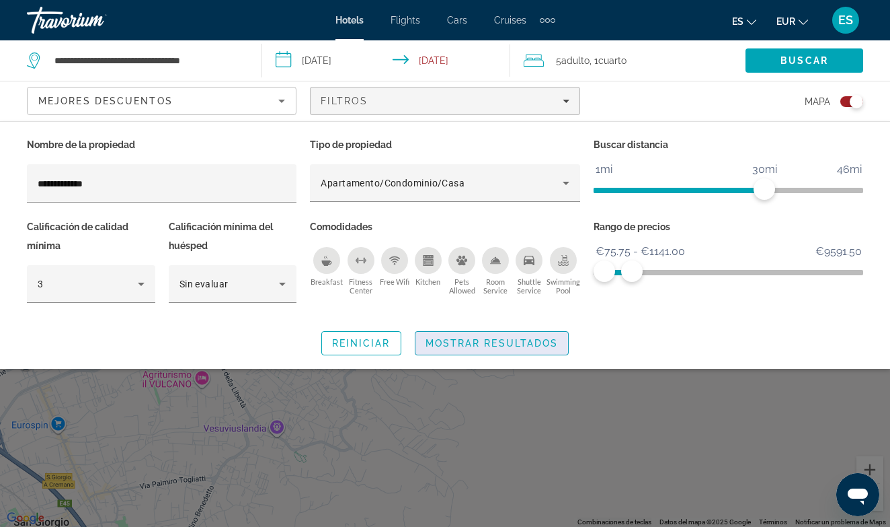
click at [499, 338] on span "Mostrar resultados" at bounding box center [492, 343] width 133 height 11
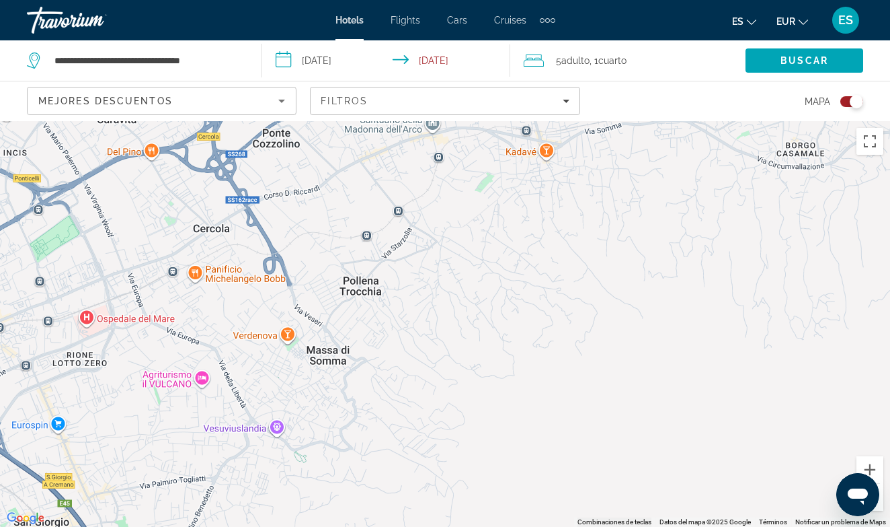
drag, startPoint x: 855, startPoint y: 103, endPoint x: 840, endPoint y: 101, distance: 14.9
click at [841, 101] on div "Toggle map" at bounding box center [852, 101] width 23 height 11
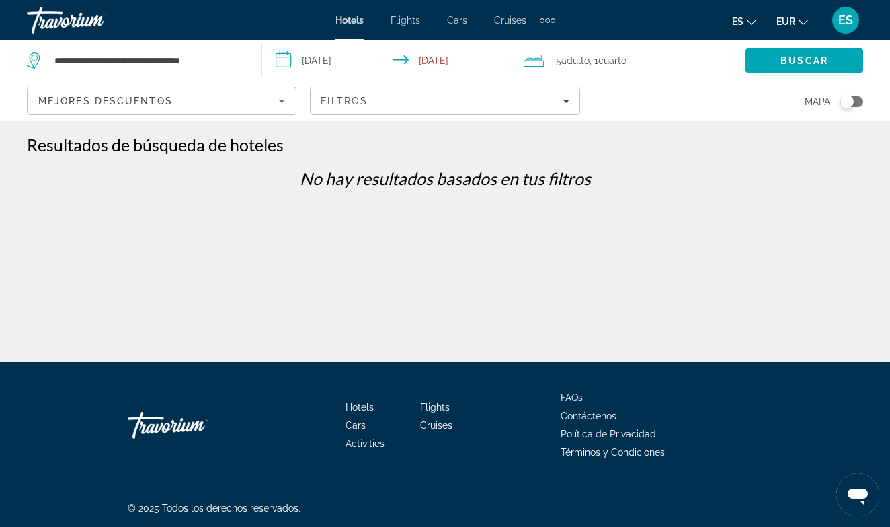
click at [512, 139] on div "Resultados de búsqueda de hoteles" at bounding box center [445, 145] width 837 height 20
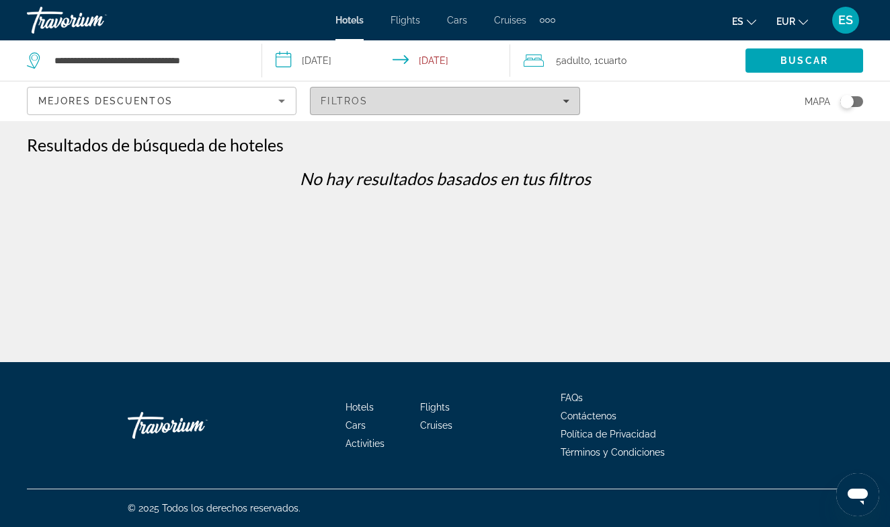
click at [389, 103] on div "Filtros" at bounding box center [445, 101] width 248 height 11
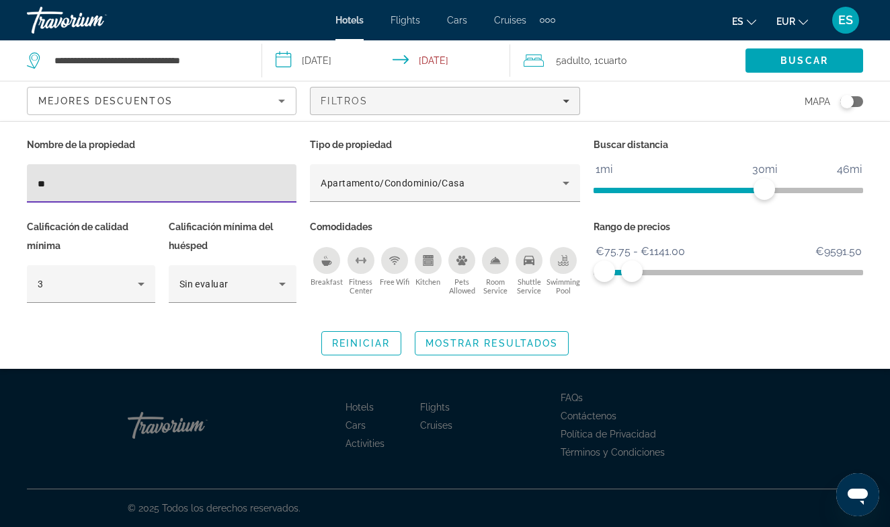
type input "*"
type input "**********"
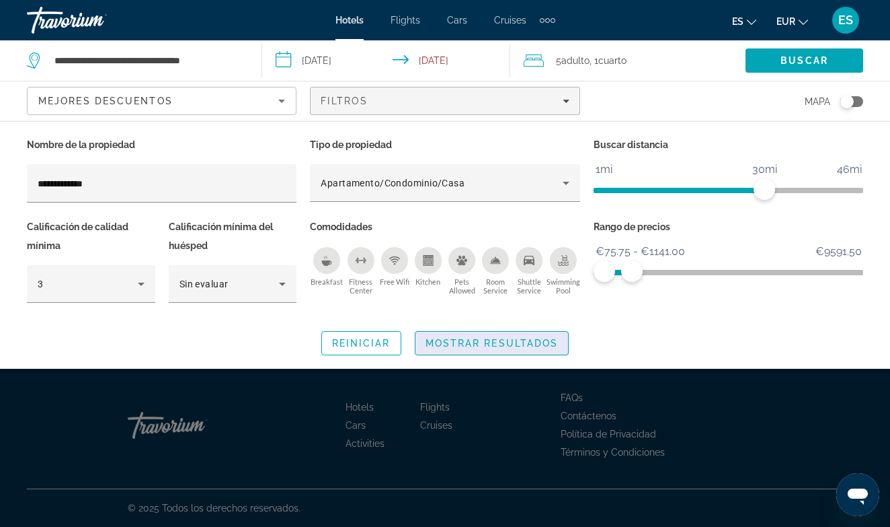
click at [492, 342] on span "Mostrar resultados" at bounding box center [492, 343] width 133 height 11
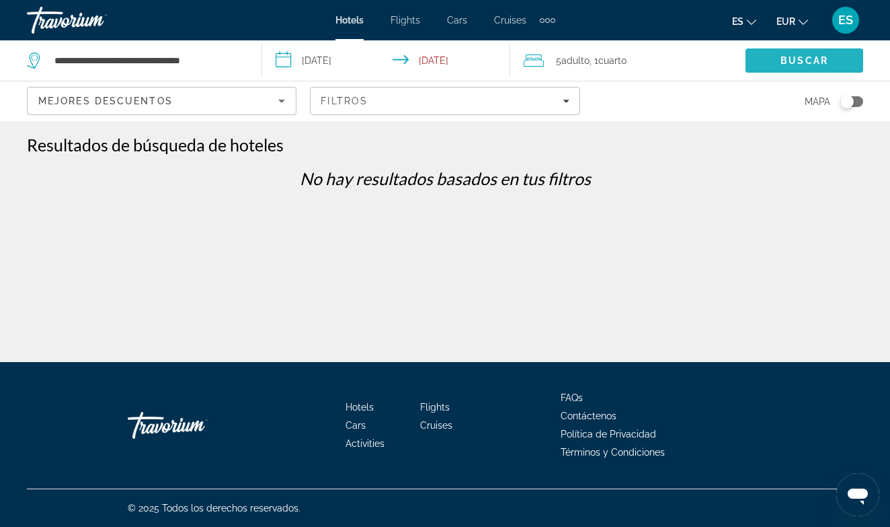
click at [793, 62] on span "Buscar" at bounding box center [805, 60] width 48 height 11
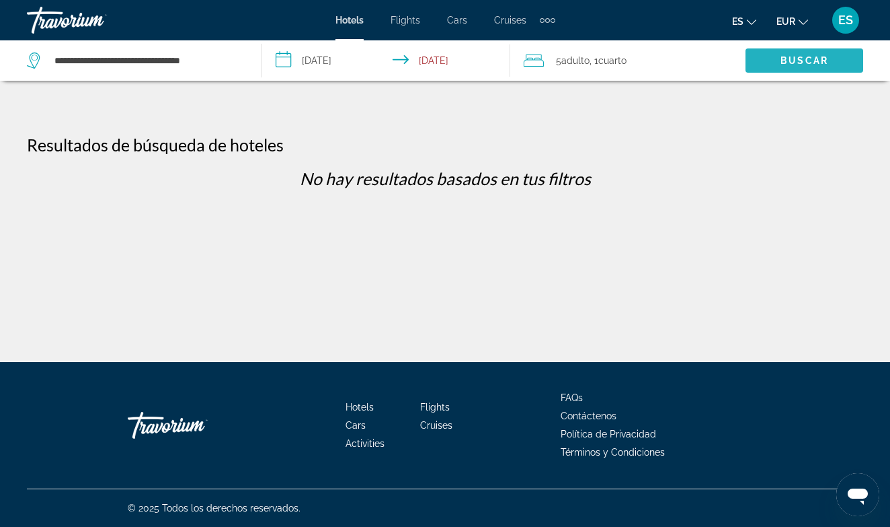
click at [801, 63] on span "Buscar" at bounding box center [805, 60] width 48 height 11
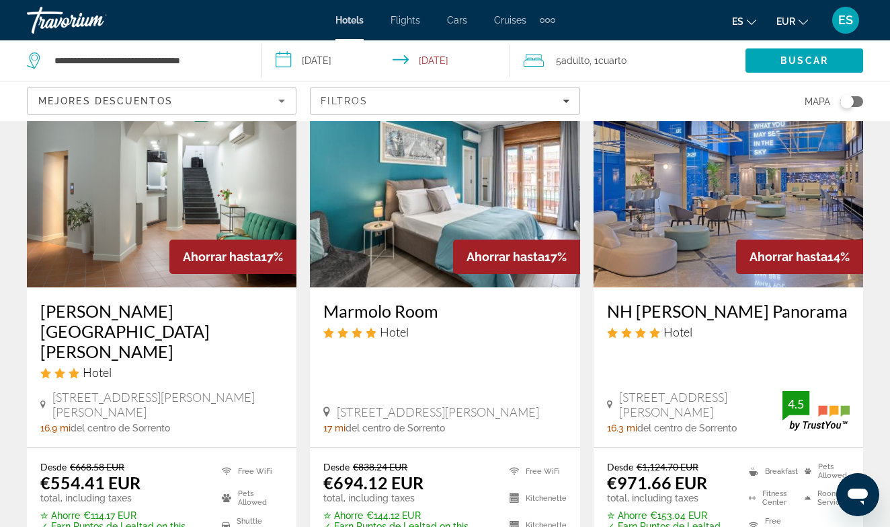
scroll to position [646, 0]
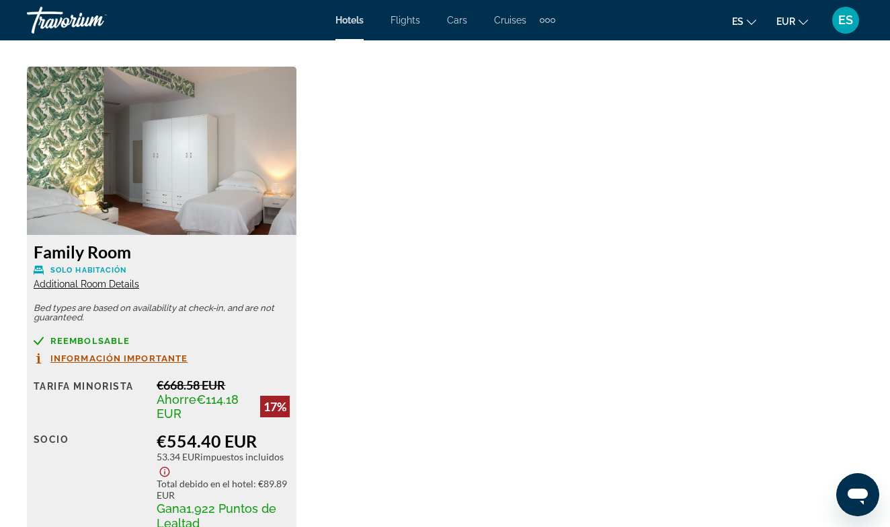
scroll to position [2124, 0]
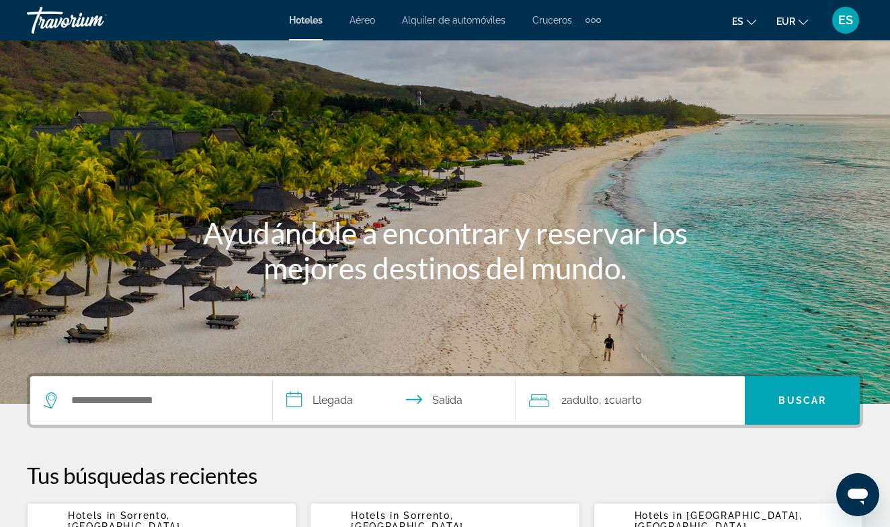
click at [556, 22] on span "Cruceros" at bounding box center [553, 20] width 40 height 11
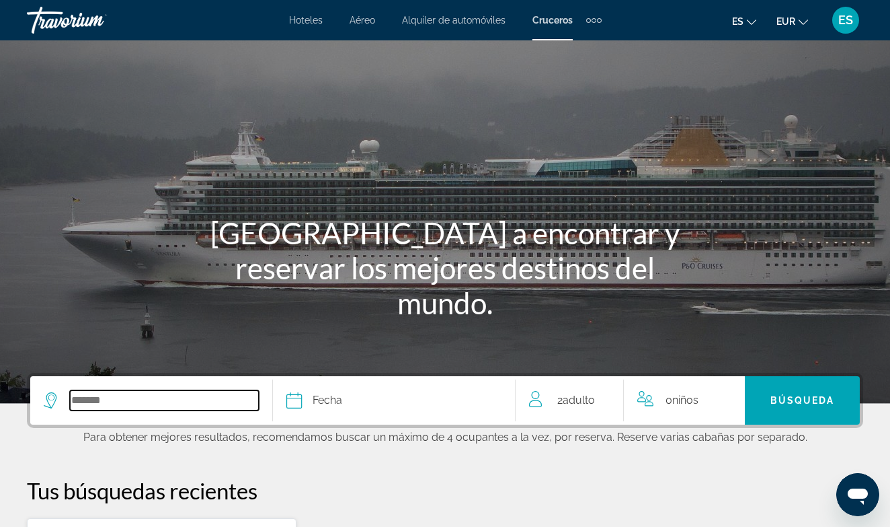
click at [95, 401] on input "Select cruise destination" at bounding box center [164, 400] width 189 height 20
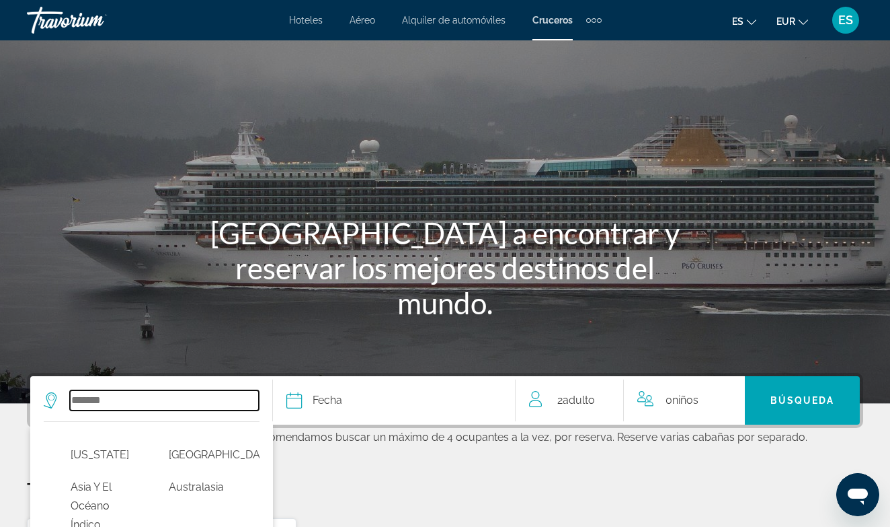
scroll to position [250, 0]
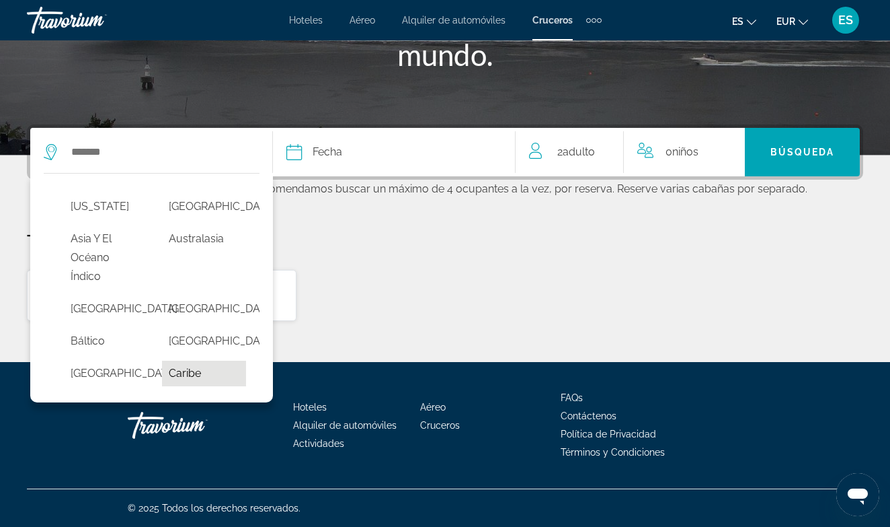
click at [190, 386] on button "Caribe" at bounding box center [204, 373] width 85 height 26
type input "******"
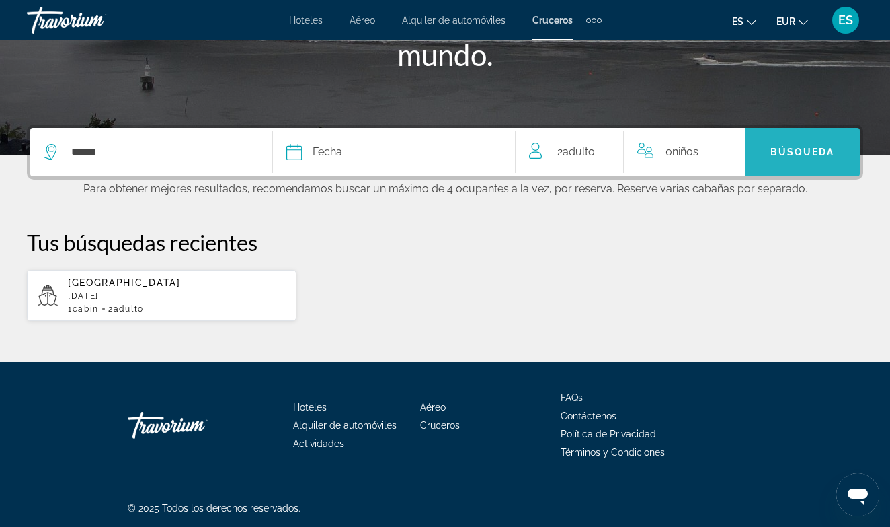
click at [795, 156] on span "Search" at bounding box center [802, 152] width 115 height 32
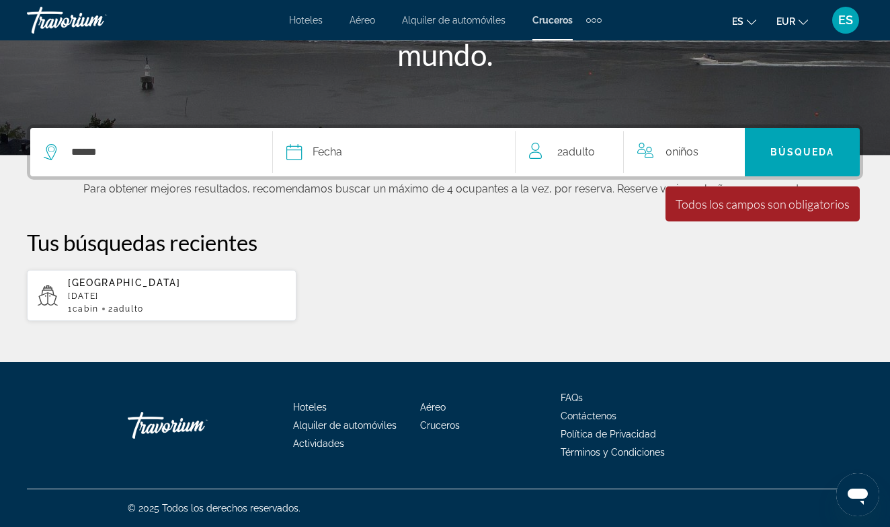
click at [381, 148] on div "Fecha" at bounding box center [394, 152] width 215 height 19
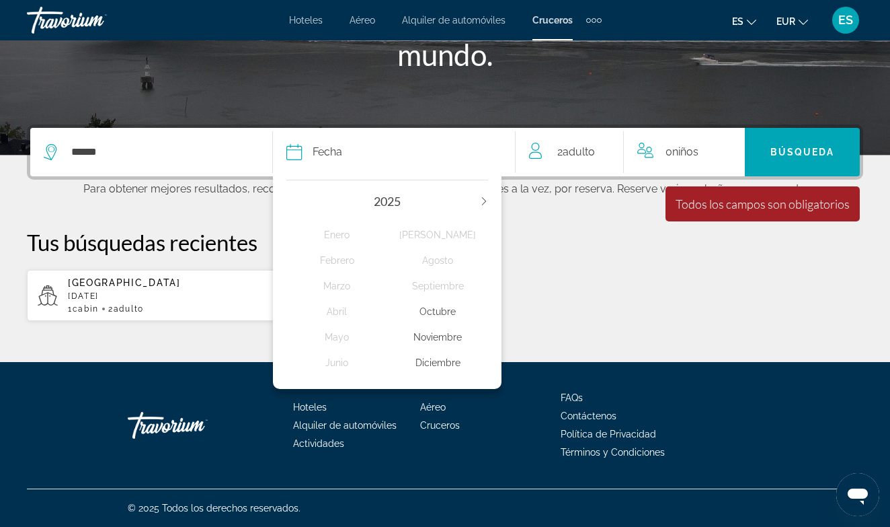
click at [487, 202] on icon "Next year" at bounding box center [484, 201] width 8 height 8
click at [336, 338] on div "Mayo" at bounding box center [337, 337] width 101 height 24
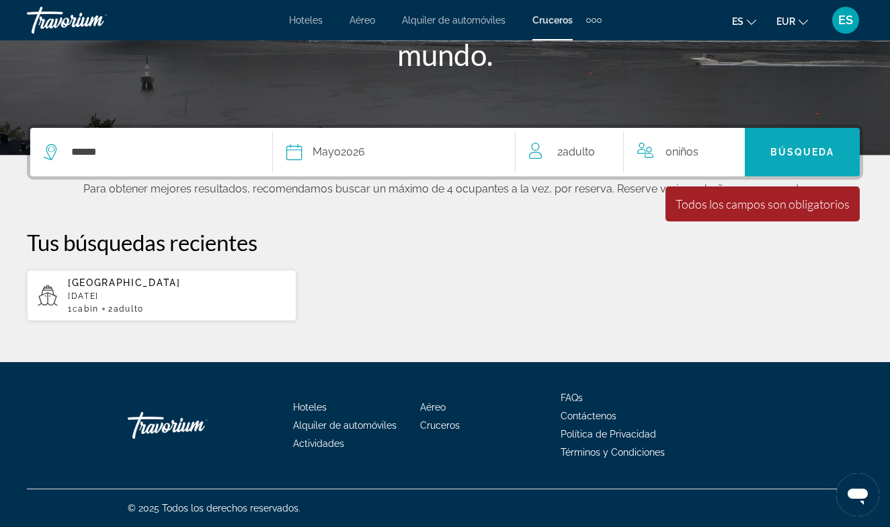
click at [795, 150] on span "Búsqueda" at bounding box center [803, 152] width 65 height 11
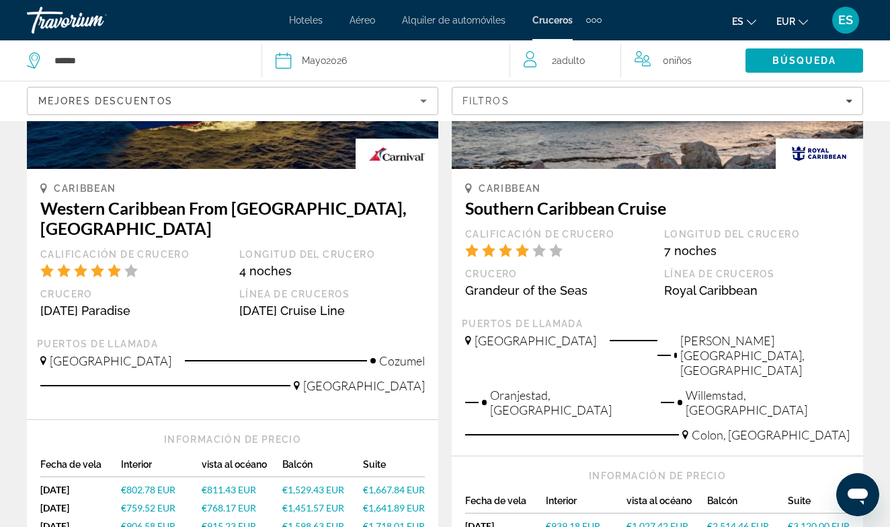
scroll to position [1507, 0]
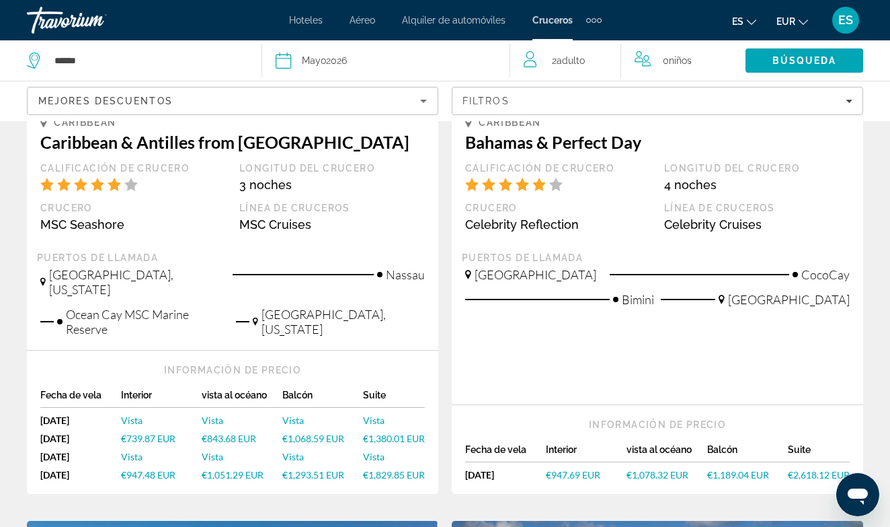
scroll to position [323, 0]
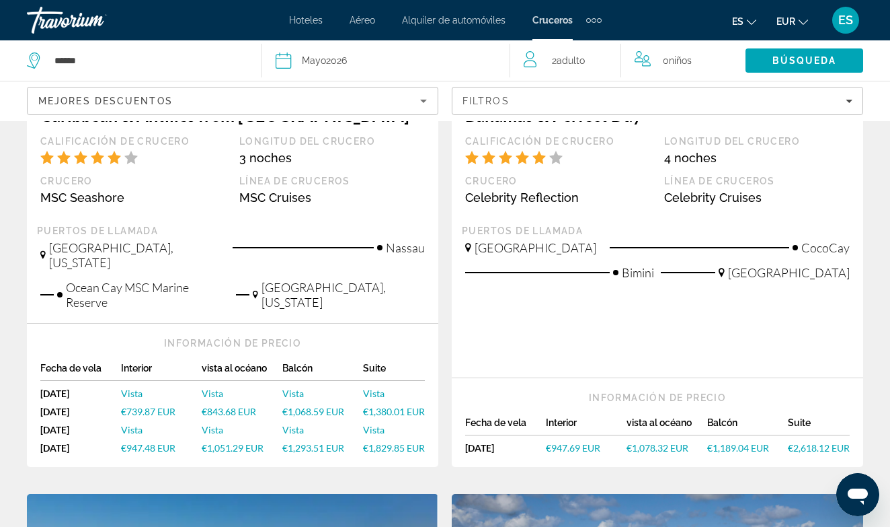
click at [237, 442] on span "€1,051.29 EUR" at bounding box center [233, 447] width 62 height 11
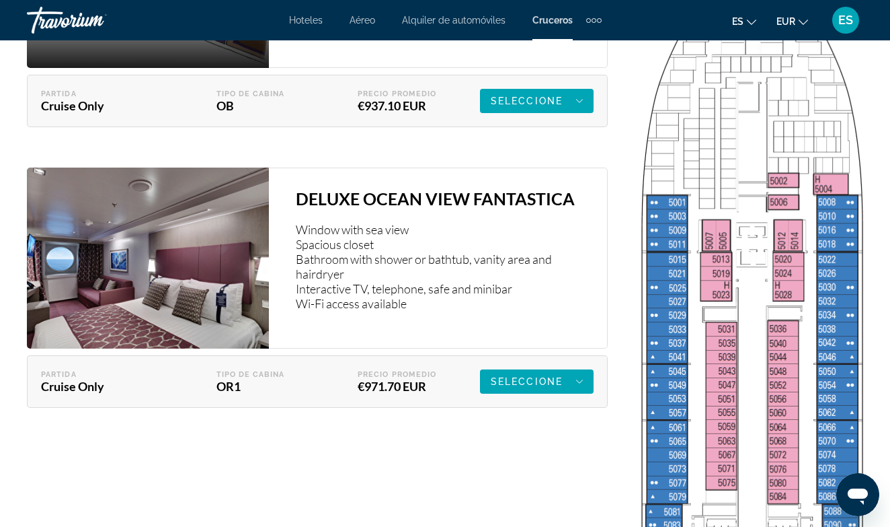
scroll to position [2179, 0]
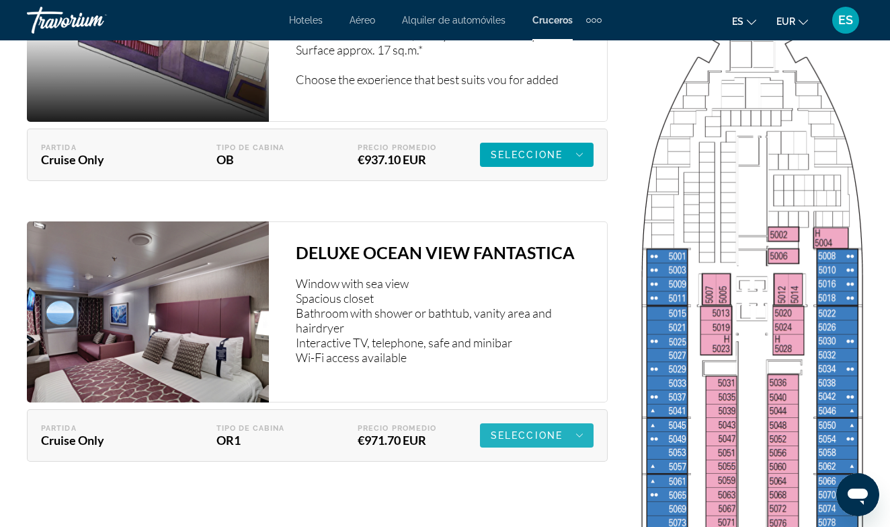
click at [549, 431] on span "Seleccione" at bounding box center [527, 435] width 72 height 11
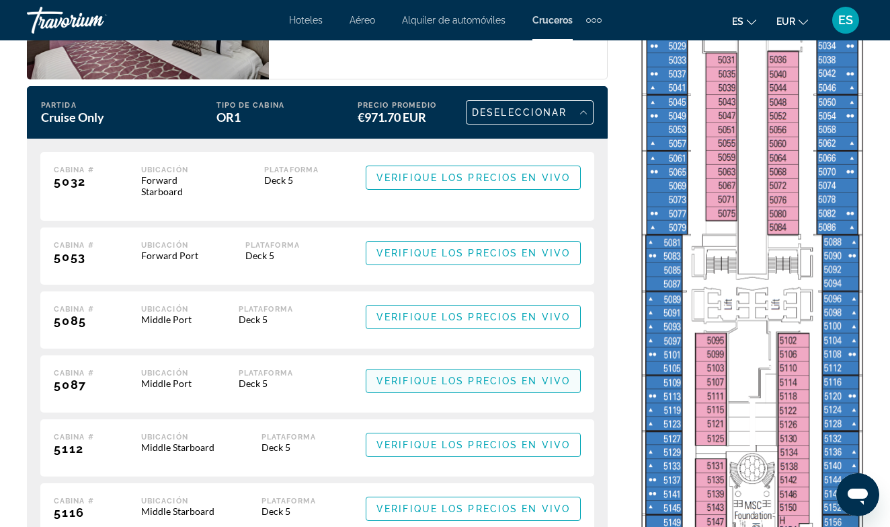
scroll to position [2529, 0]
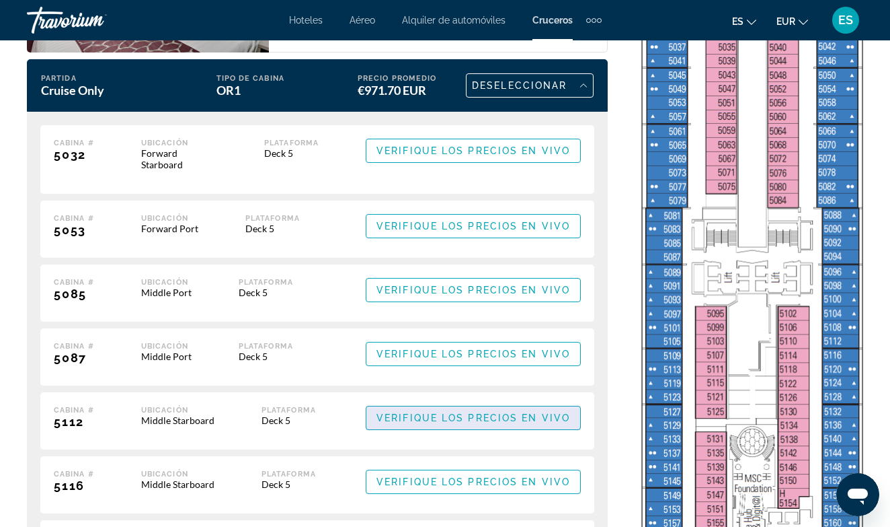
click at [500, 420] on span "Verifique los precios en vivo" at bounding box center [474, 417] width 194 height 11
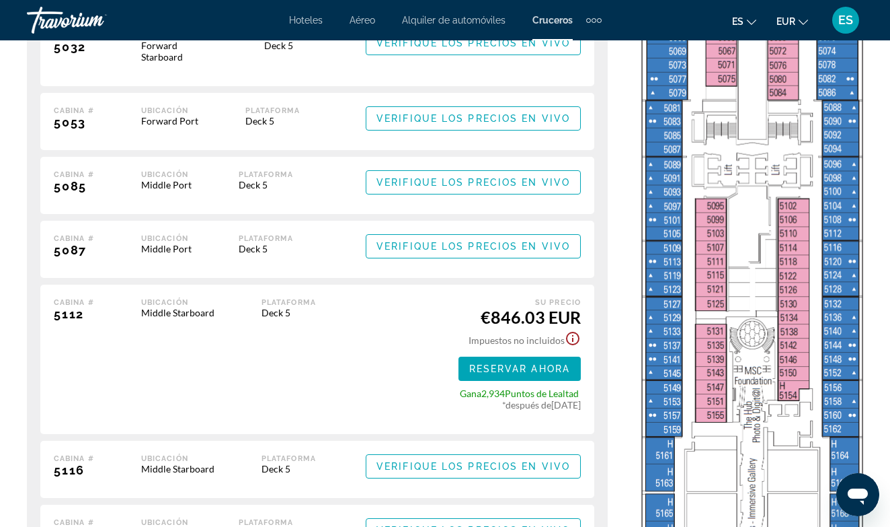
scroll to position [2663, 0]
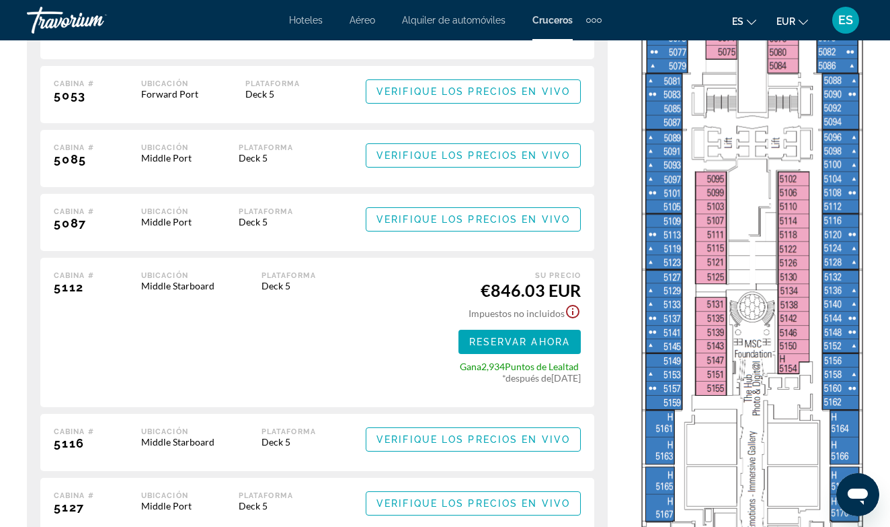
click at [574, 311] on icon "Show Taxes and Fees disclaimer" at bounding box center [573, 311] width 16 height 16
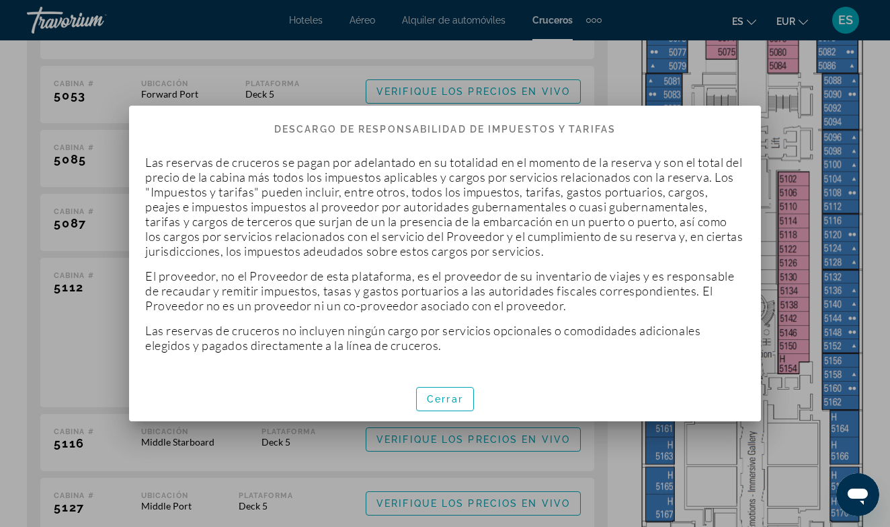
click at [877, 422] on div at bounding box center [445, 263] width 890 height 527
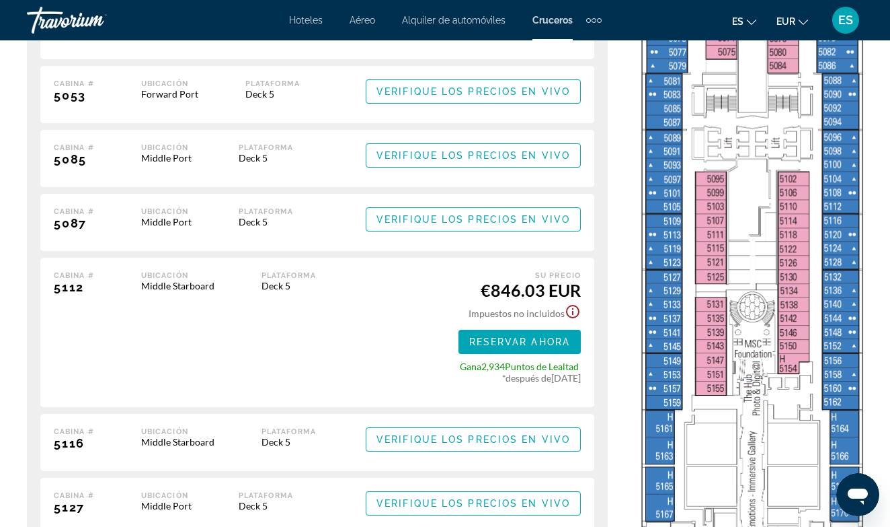
scroll to position [2663, 0]
